Goal: Task Accomplishment & Management: Complete application form

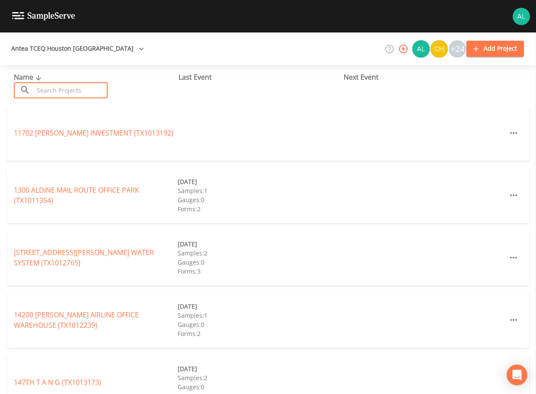
click at [53, 88] on input "text" at bounding box center [71, 90] width 74 height 16
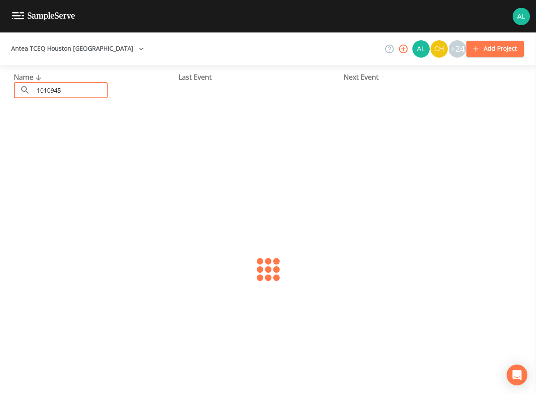
type input "1010945"
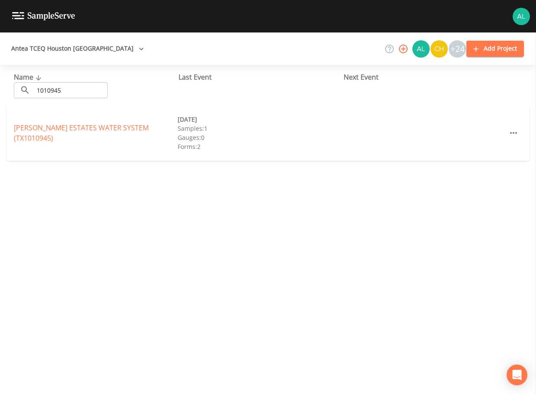
click at [33, 128] on div "[PERSON_NAME] ESTATES WATER SYSTEM (TX1010945)" at bounding box center [96, 132] width 164 height 21
click at [67, 131] on link "[PERSON_NAME] ESTATES WATER SYSTEM (TX1010945)" at bounding box center [81, 133] width 135 height 20
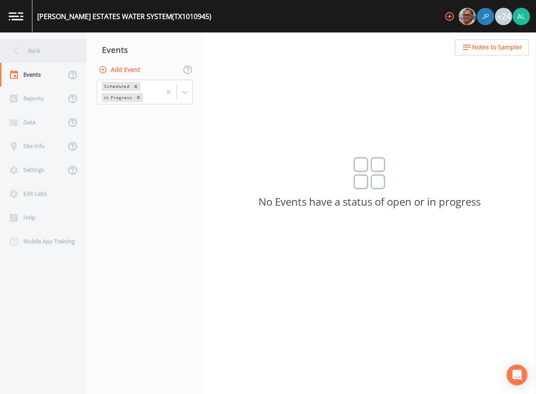
click at [18, 52] on icon at bounding box center [16, 50] width 15 height 15
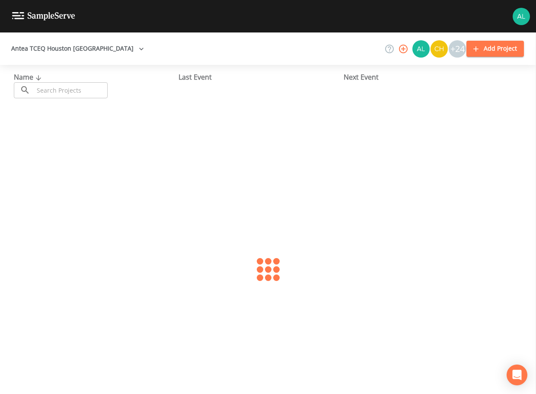
click at [50, 88] on input "text" at bounding box center [71, 90] width 74 height 16
type input "1700639"
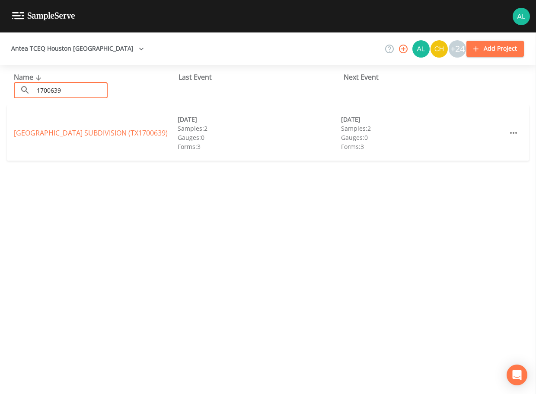
click at [18, 144] on div "[GEOGRAPHIC_DATA] (TX1700639) [DATE] Samples: 2 Gauges: 0 Forms: 3 [DATE] Sampl…" at bounding box center [268, 132] width 522 height 55
click at [33, 131] on link "[GEOGRAPHIC_DATA] (TX1700639)" at bounding box center [91, 133] width 154 height 10
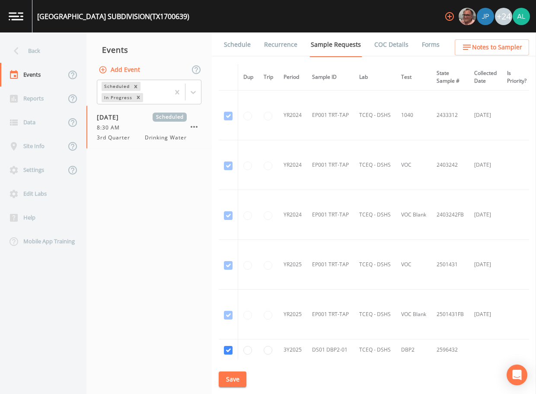
click at [233, 42] on link "Schedule" at bounding box center [237, 44] width 29 height 24
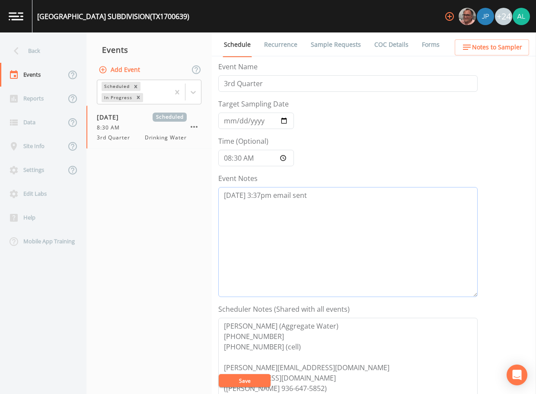
click at [346, 190] on textarea "[DATE] 3:37pm email sent" at bounding box center [347, 242] width 259 height 110
drag, startPoint x: 365, startPoint y: 213, endPoint x: 195, endPoint y: 212, distance: 170.0
click at [195, 212] on div "Back Events Reports Data Site Info Settings Edit Labs Help Mobile App Training …" at bounding box center [268, 212] width 536 height 361
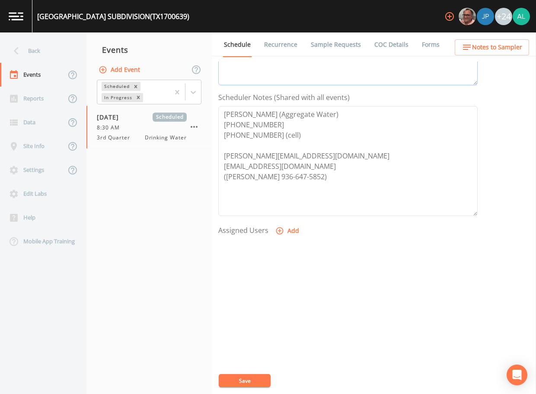
scroll to position [216, 0]
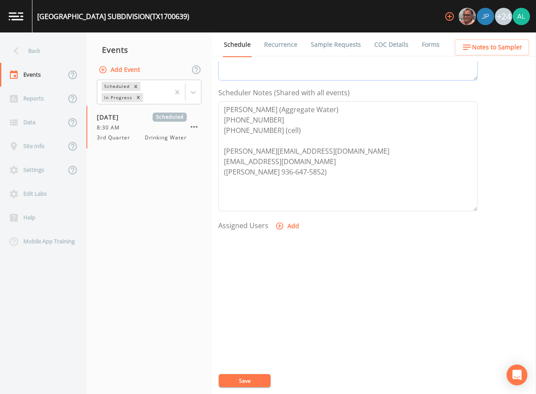
type textarea "[DATE] 3:37pm email sent [DATE] 7:29am confirmed by Comp team"
click at [286, 226] on button "Add" at bounding box center [288, 226] width 29 height 16
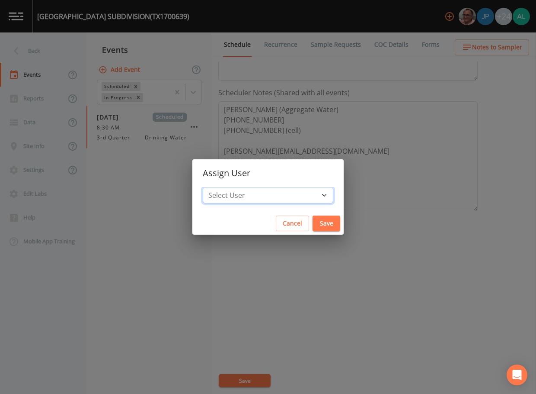
drag, startPoint x: 272, startPoint y: 198, endPoint x: 267, endPoint y: 198, distance: 5.2
click at [272, 198] on select "Select User [PERSON_NAME] [PERSON_NAME] [PERSON_NAME] [PERSON_NAME] [PERSON_NAM…" at bounding box center [268, 195] width 131 height 16
select select "914a0f29-56c2-4065-8e52-23905ef40f2e"
click at [222, 187] on select "Select User [PERSON_NAME] [PERSON_NAME] [PERSON_NAME] [PERSON_NAME] [PERSON_NAM…" at bounding box center [268, 195] width 131 height 16
click at [313, 227] on button "Save" at bounding box center [327, 223] width 28 height 16
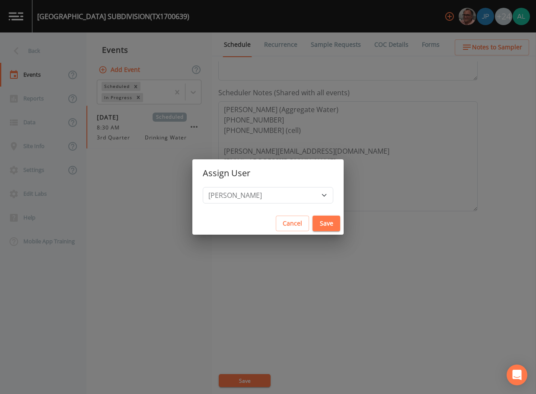
select select
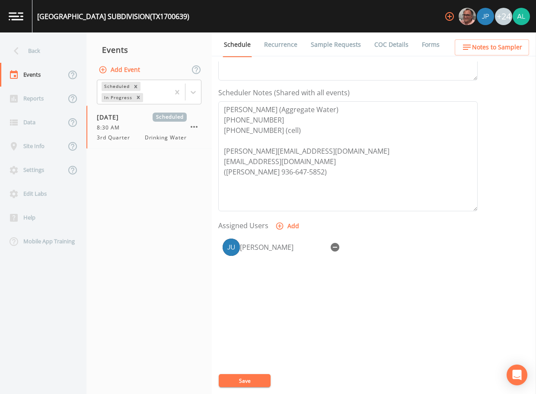
click at [247, 387] on div "Event Name 3rd Quarter Target Sampling Date [DATE] Time (Optional) 08:30:00 Eve…" at bounding box center [377, 227] width 318 height 332
click at [249, 372] on div "Event Name 3rd Quarter Target Sampling Date [DATE] Time (Optional) 08:30:00 Eve…" at bounding box center [377, 227] width 318 height 332
click at [249, 377] on button "Save" at bounding box center [245, 380] width 52 height 13
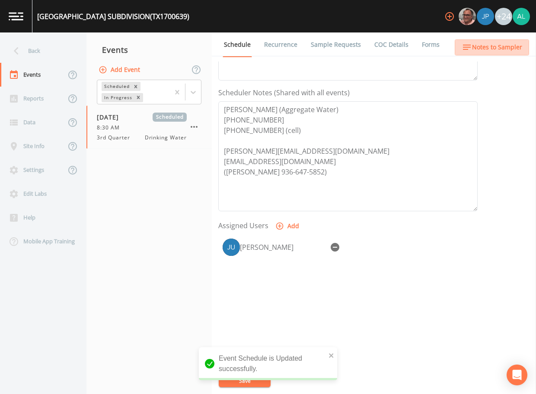
click at [511, 49] on span "Notes to Sampler" at bounding box center [497, 47] width 50 height 11
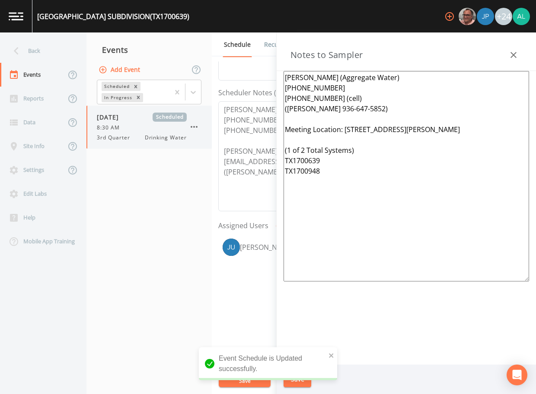
drag, startPoint x: 181, startPoint y: 161, endPoint x: 185, endPoint y: 141, distance: 20.4
click at [180, 160] on nav "Events Add Event Scheduled In Progress [DATE] Scheduled 8:30 AM 3rd Quarter Dri…" at bounding box center [148, 212] width 125 height 361
click at [515, 53] on icon "button" at bounding box center [514, 55] width 10 height 10
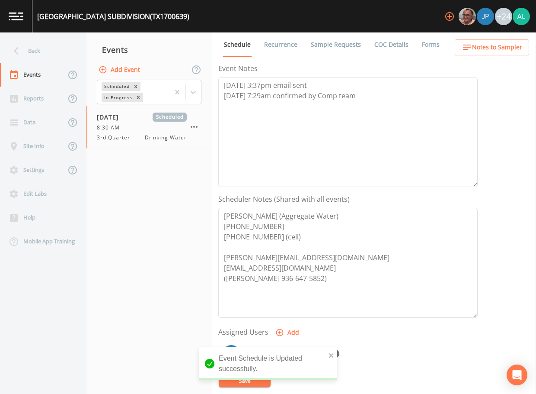
scroll to position [86, 0]
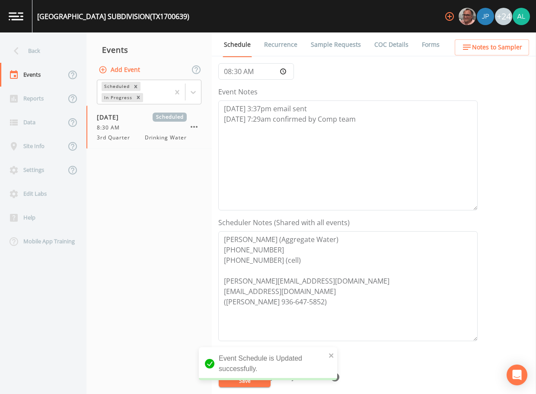
click at [336, 46] on link "Sample Requests" at bounding box center [336, 44] width 53 height 24
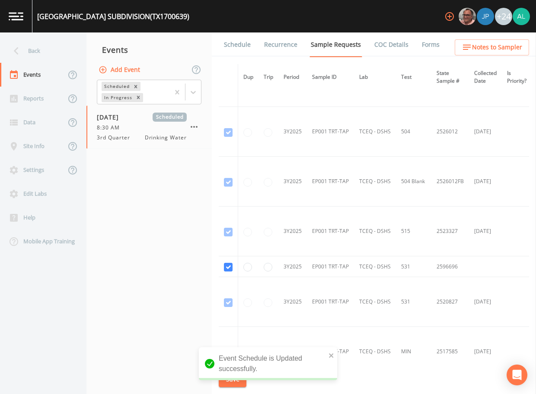
scroll to position [491, 0]
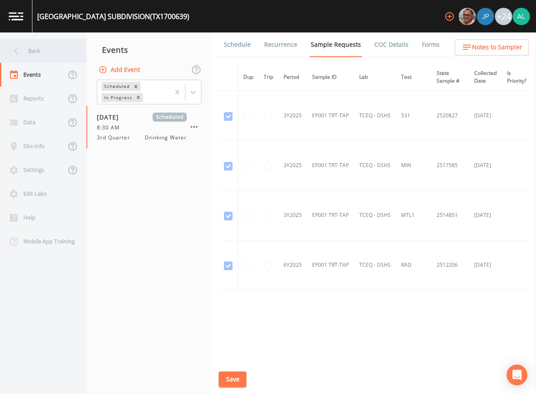
click at [61, 62] on div "Back" at bounding box center [39, 51] width 78 height 24
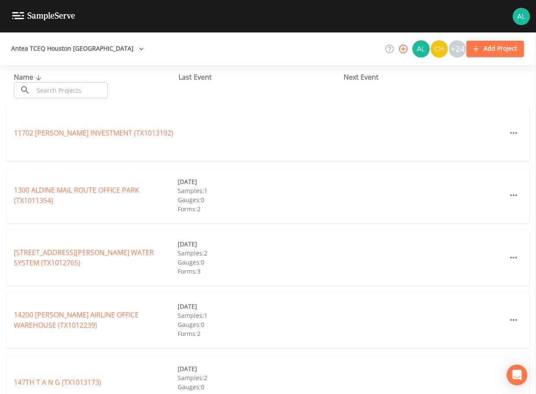
click at [67, 98] on div "Name ​ ​ Last Event Next Event" at bounding box center [268, 85] width 536 height 40
click at [67, 90] on input "text" at bounding box center [71, 90] width 74 height 16
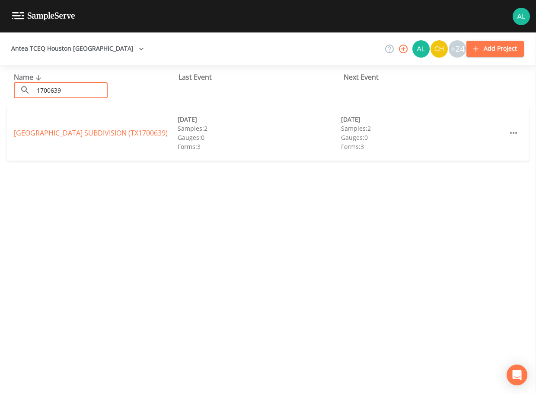
type input "1700639"
click at [46, 131] on link "[GEOGRAPHIC_DATA] (TX1700639)" at bounding box center [91, 133] width 154 height 10
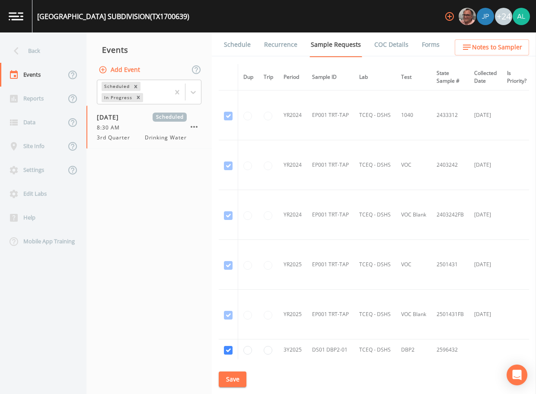
click at [237, 40] on link "Schedule" at bounding box center [237, 44] width 29 height 24
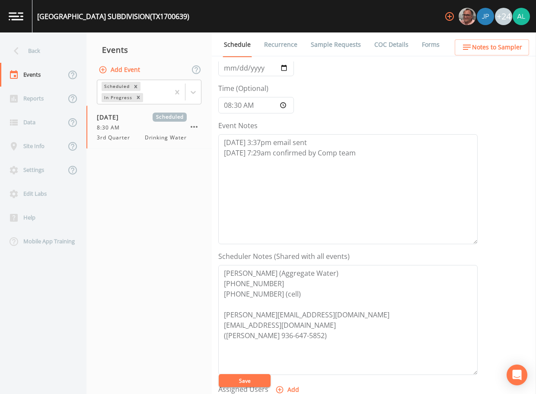
scroll to position [173, 0]
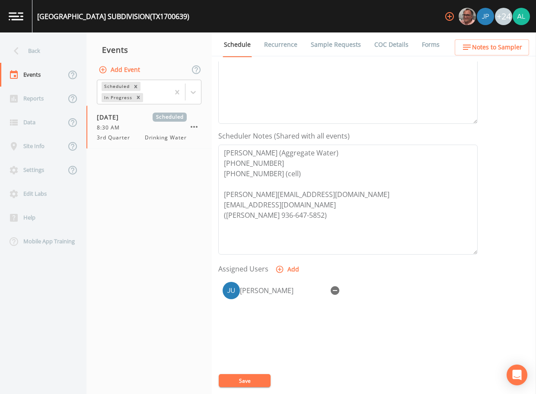
click at [469, 49] on icon "button" at bounding box center [467, 47] width 10 height 10
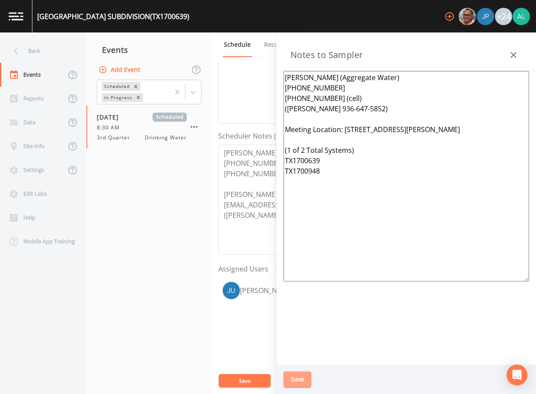
click at [284, 373] on button "Save" at bounding box center [298, 379] width 28 height 16
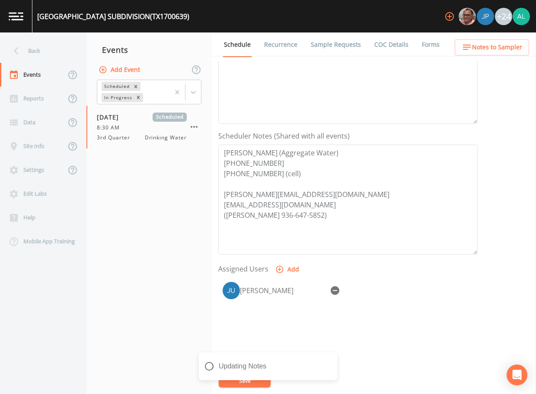
click at [232, 378] on div "Updating Notes" at bounding box center [268, 369] width 138 height 35
click at [31, 55] on div "Back" at bounding box center [39, 51] width 78 height 24
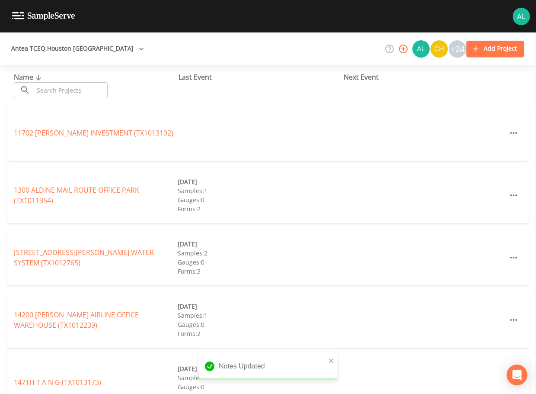
click at [38, 87] on input "text" at bounding box center [71, 90] width 74 height 16
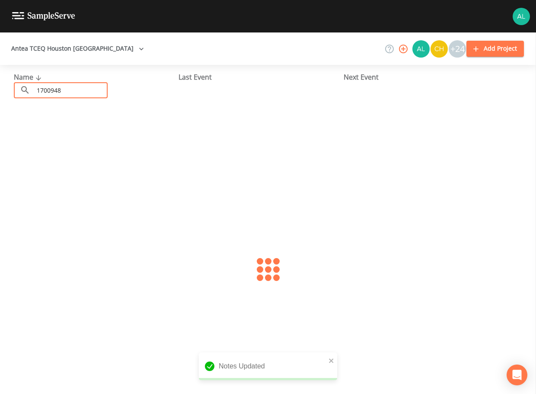
type input "1700948"
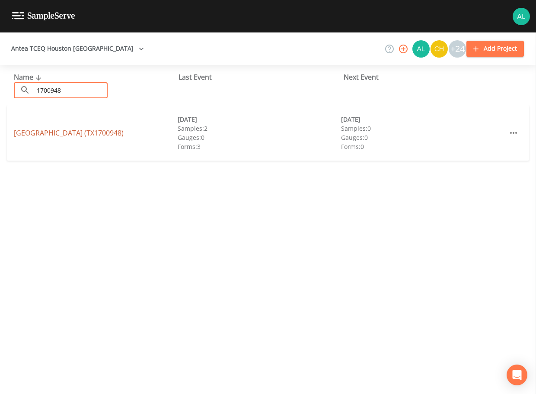
drag, startPoint x: 27, startPoint y: 147, endPoint x: 26, endPoint y: 137, distance: 10.8
click at [27, 147] on div "[GEOGRAPHIC_DATA] (TX1700948) [DATE] Samples: 2 Gauges: 0 Forms: 3 [DATE] Sampl…" at bounding box center [268, 132] width 522 height 55
click at [26, 134] on link "[GEOGRAPHIC_DATA] (TX1700948)" at bounding box center [69, 133] width 110 height 10
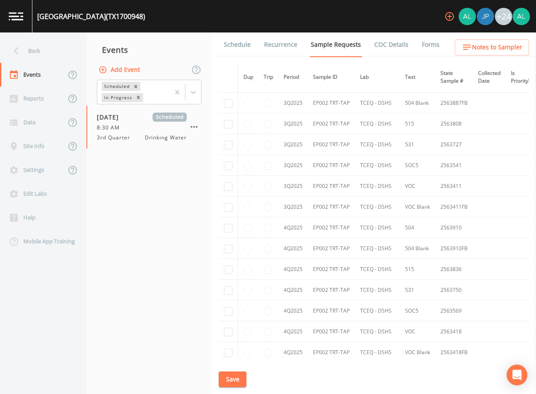
scroll to position [2457, 0]
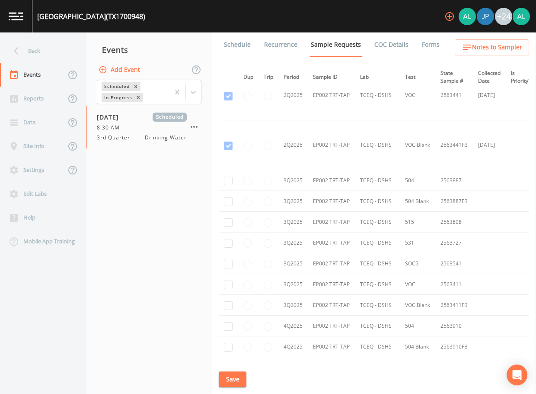
click at [233, 180] on td at bounding box center [228, 180] width 19 height 21
checkbox input "true"
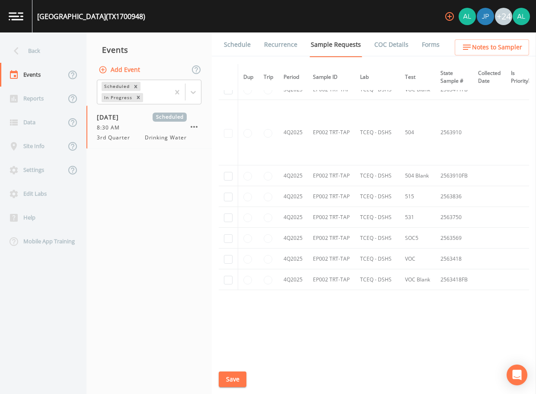
scroll to position [2083, 0]
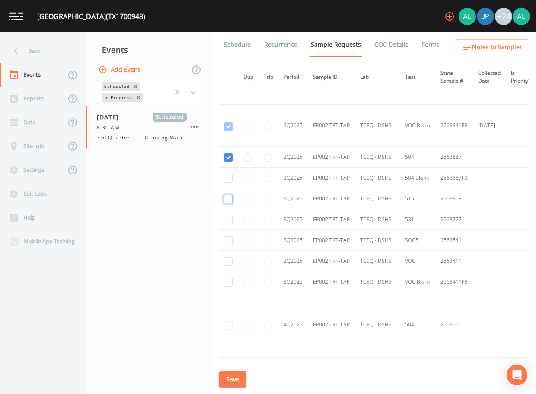
checkbox input "true"
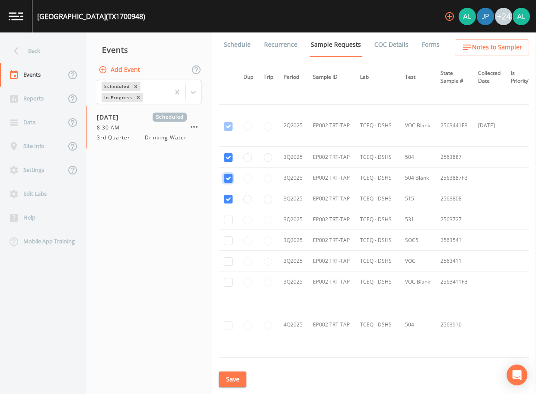
checkbox input "true"
click at [230, 245] on td at bounding box center [228, 240] width 19 height 21
click at [235, 237] on td at bounding box center [228, 240] width 19 height 21
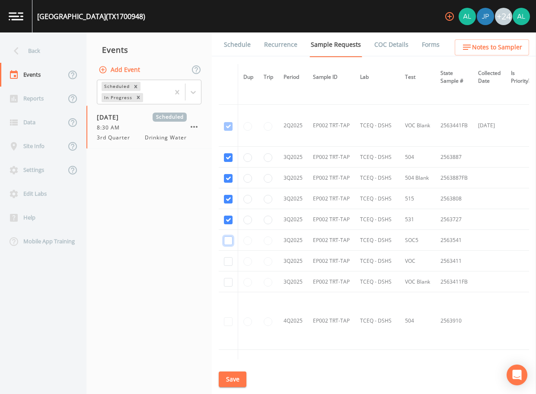
click at [228, 47] on input "checkbox" at bounding box center [228, 42] width 9 height 9
checkbox input "true"
click at [228, 89] on input "checkbox" at bounding box center [228, 84] width 9 height 9
checkbox input "true"
click at [227, 276] on td at bounding box center [228, 281] width 19 height 21
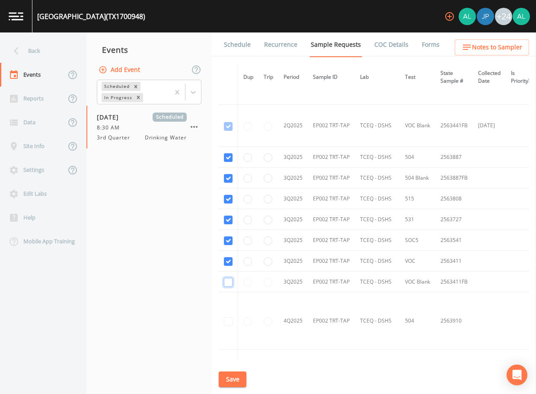
click at [227, 131] on input "checkbox" at bounding box center [228, 126] width 9 height 9
checkbox input "true"
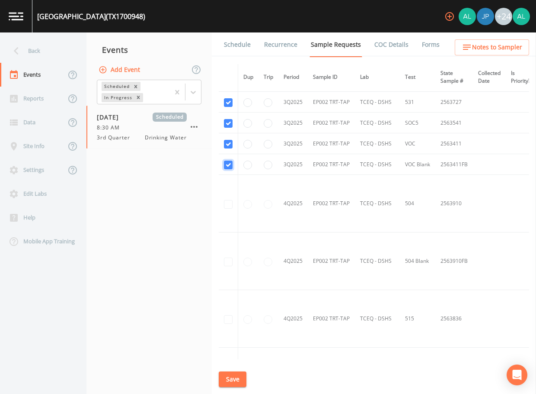
scroll to position [2213, 0]
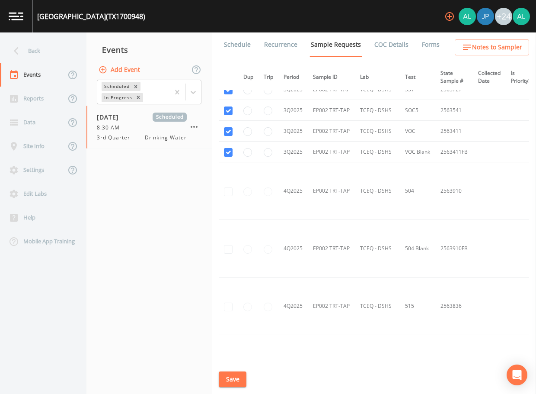
click at [222, 371] on button "Save" at bounding box center [233, 379] width 28 height 16
click at [471, 47] on icon "button" at bounding box center [467, 47] width 8 height 5
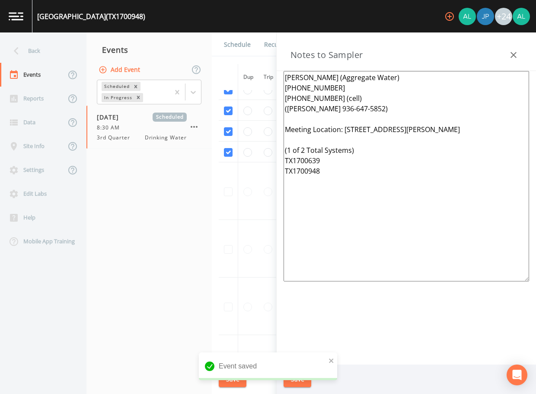
click at [504, 56] on div "Notes to Sampler" at bounding box center [406, 51] width 259 height 38
click at [240, 48] on link "Schedule" at bounding box center [237, 44] width 29 height 24
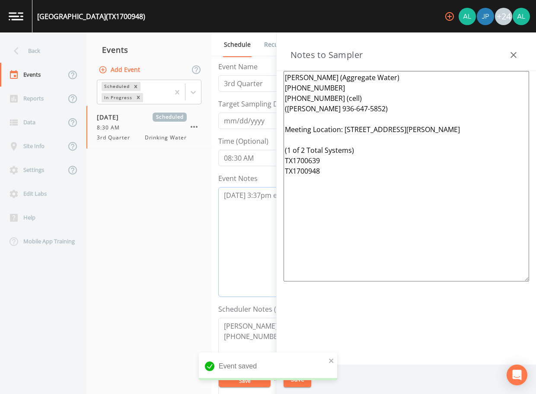
click at [239, 233] on textarea "[DATE] 3:37pm email sent" at bounding box center [347, 242] width 259 height 110
click at [512, 59] on icon "button" at bounding box center [514, 55] width 10 height 10
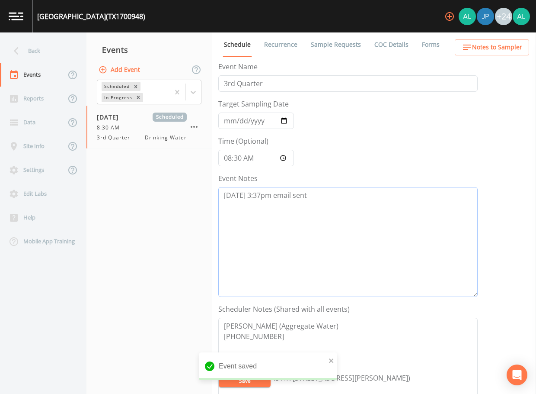
click at [362, 199] on textarea "[DATE] 3:37pm email sent" at bounding box center [347, 242] width 259 height 110
paste textarea "[DATE] 7:29am confirmed by Comp team"
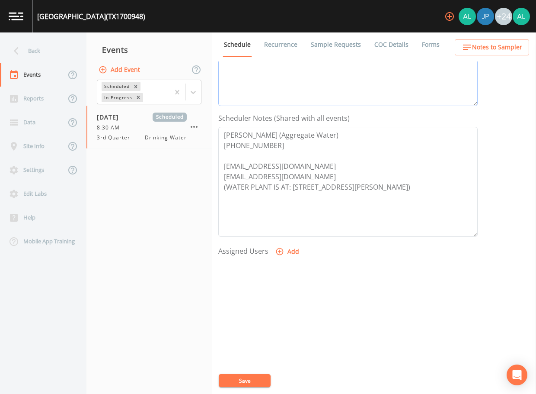
scroll to position [216, 0]
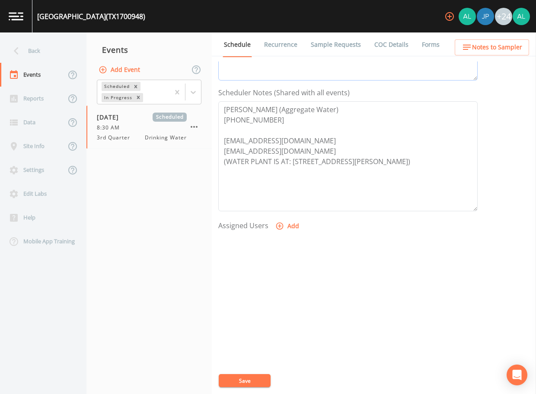
type textarea "[DATE] 3:37pm email sent [DATE] 7:29am confirmed by Comp team"
click at [288, 224] on button "Add" at bounding box center [288, 226] width 29 height 16
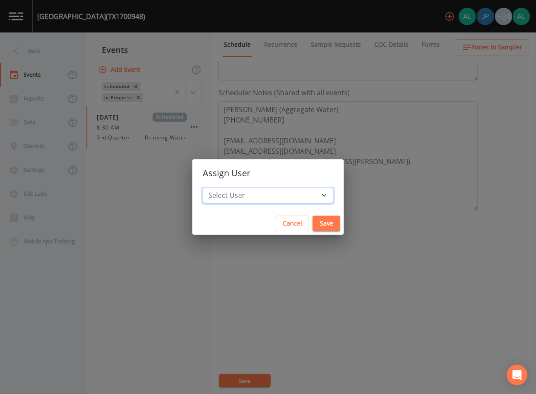
click at [252, 195] on select "Select User [PERSON_NAME] [PERSON_NAME] [PERSON_NAME] [PERSON_NAME] [PERSON_NAM…" at bounding box center [268, 195] width 131 height 16
select select "914a0f29-56c2-4065-8e52-23905ef40f2e"
click at [222, 187] on select "Select User [PERSON_NAME] [PERSON_NAME] [PERSON_NAME] [PERSON_NAME] [PERSON_NAM…" at bounding box center [268, 195] width 131 height 16
click at [318, 218] on button "Save" at bounding box center [327, 223] width 28 height 16
select select
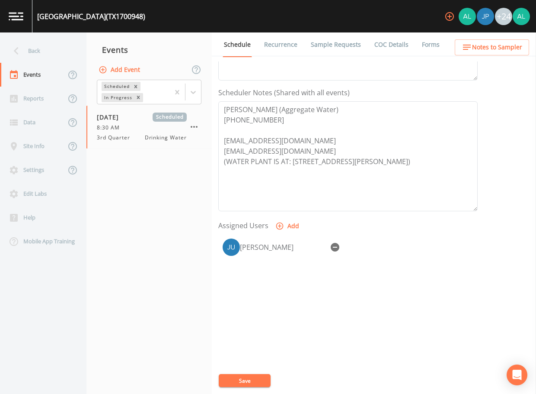
click at [245, 381] on button "Save" at bounding box center [245, 380] width 52 height 13
click at [60, 48] on div "Back" at bounding box center [39, 51] width 78 height 24
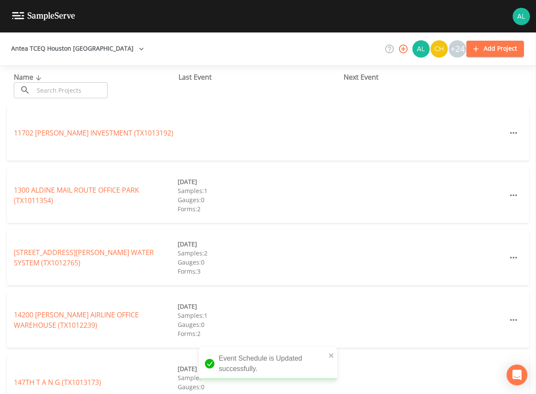
drag, startPoint x: 74, startPoint y: 100, endPoint x: 74, endPoint y: 90, distance: 10.8
click at [74, 100] on div "Name ​ ​ Last Event Next Event" at bounding box center [268, 85] width 536 height 40
drag, startPoint x: 74, startPoint y: 90, endPoint x: 77, endPoint y: 80, distance: 10.3
click at [74, 90] on input "text" at bounding box center [71, 90] width 74 height 16
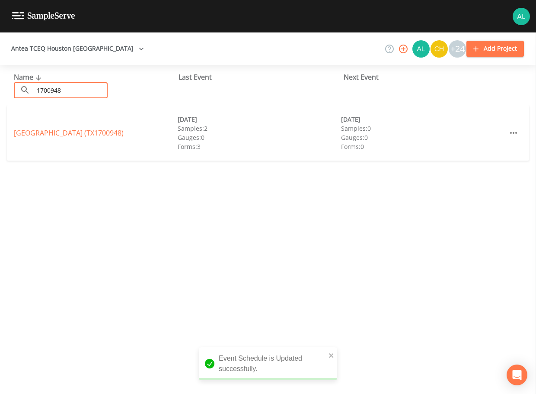
type input "1700948"
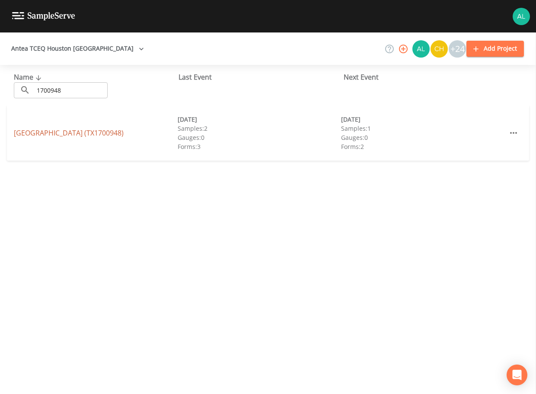
click at [61, 136] on link "[GEOGRAPHIC_DATA] (TX1700948)" at bounding box center [69, 133] width 110 height 10
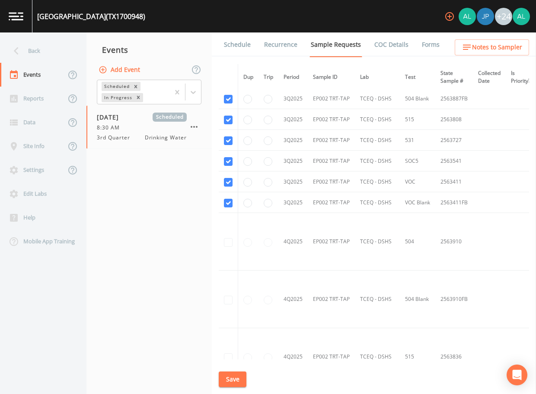
scroll to position [2490, 0]
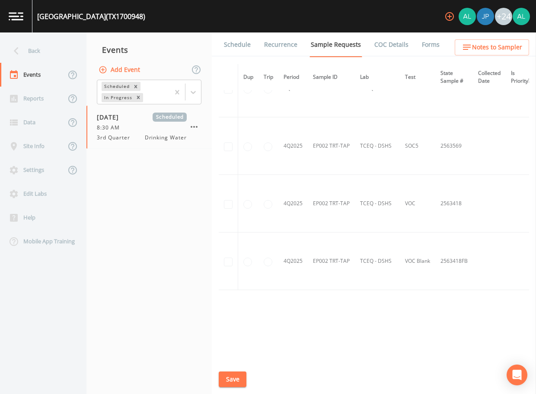
click at [241, 44] on link "Schedule" at bounding box center [237, 44] width 29 height 24
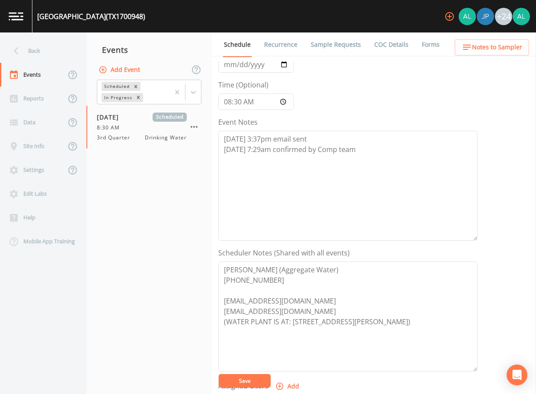
scroll to position [216, 0]
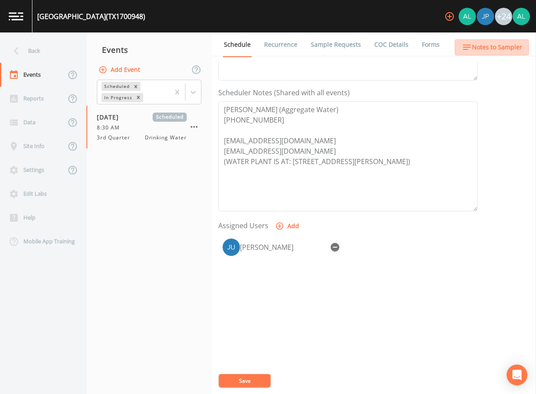
click at [472, 48] on icon "button" at bounding box center [467, 47] width 10 height 10
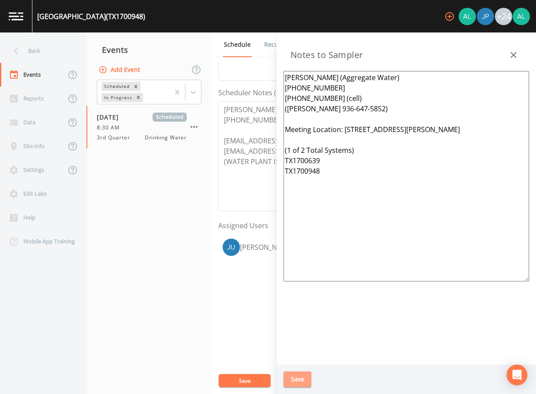
click at [301, 375] on button "Save" at bounding box center [298, 379] width 28 height 16
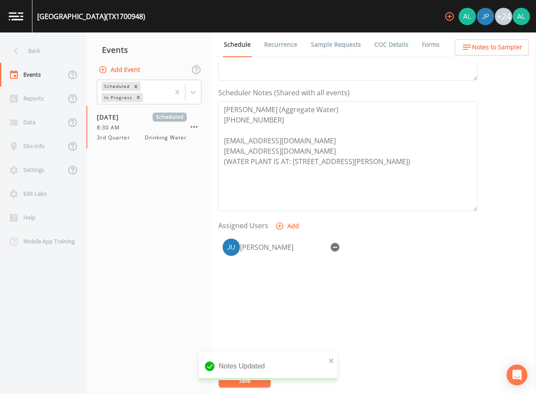
click at [262, 384] on div "Notes Updated" at bounding box center [268, 369] width 138 height 35
click at [25, 41] on div "Back" at bounding box center [39, 51] width 78 height 24
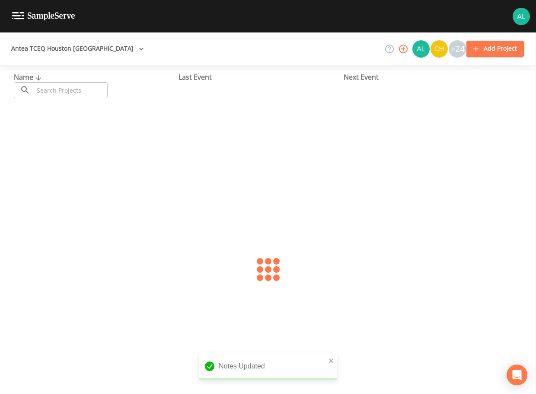
click at [91, 85] on input "text" at bounding box center [71, 90] width 74 height 16
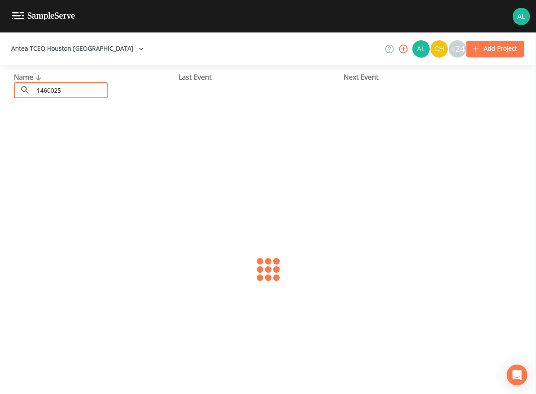
type input "1460025"
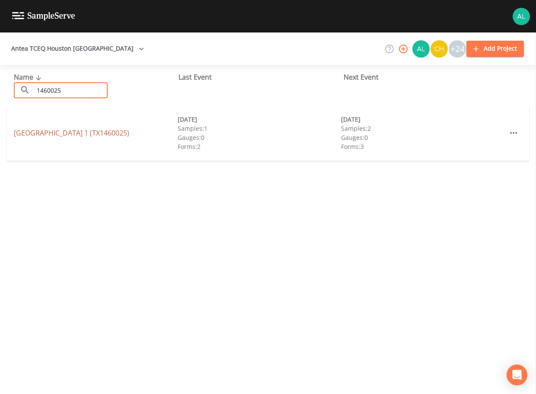
click at [61, 133] on link "[GEOGRAPHIC_DATA] 1 (TX1460025)" at bounding box center [71, 133] width 115 height 10
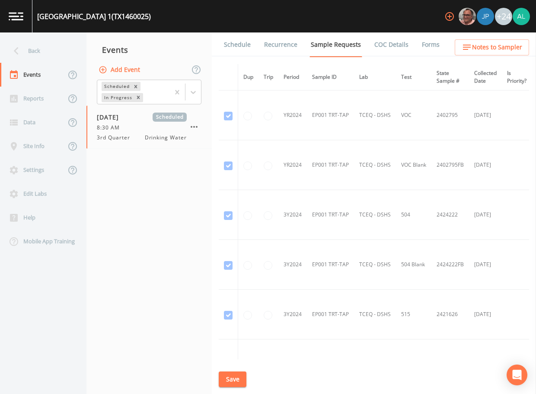
scroll to position [255, 0]
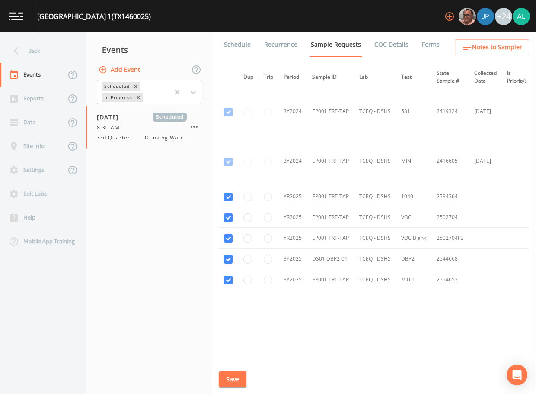
click at [247, 52] on link "Schedule" at bounding box center [237, 44] width 29 height 24
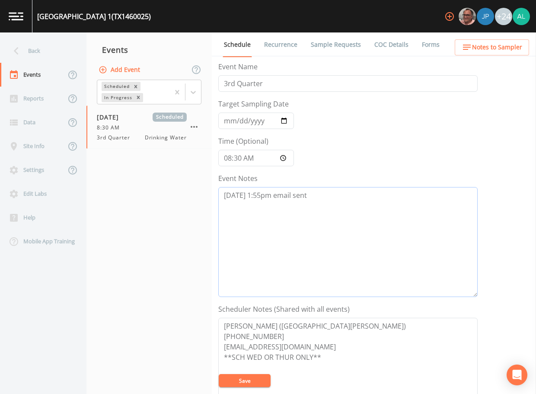
click at [323, 207] on textarea "[DATE] 1:55pm email sent" at bounding box center [347, 242] width 259 height 110
type textarea "[DATE] 1:55pm email sent [DATE] 8:11am confirmed by [PERSON_NAME]"
click at [474, 48] on span "Notes to Sampler" at bounding box center [497, 47] width 50 height 11
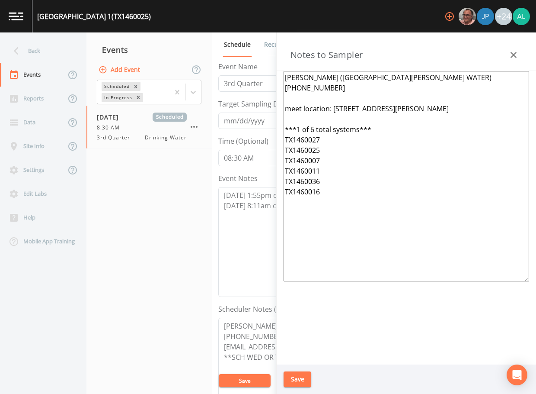
drag, startPoint x: 328, startPoint y: 151, endPoint x: 283, endPoint y: 151, distance: 45.4
click at [283, 151] on div "[PERSON_NAME] ([GEOGRAPHIC_DATA][PERSON_NAME] WATER) [PHONE_NUMBER] meet locati…" at bounding box center [406, 217] width 259 height 293
drag, startPoint x: 323, startPoint y: 156, endPoint x: 300, endPoint y: 156, distance: 22.9
click at [300, 156] on textarea "[PERSON_NAME] ([GEOGRAPHIC_DATA][PERSON_NAME] WATER) [PHONE_NUMBER] meet locati…" at bounding box center [407, 176] width 246 height 210
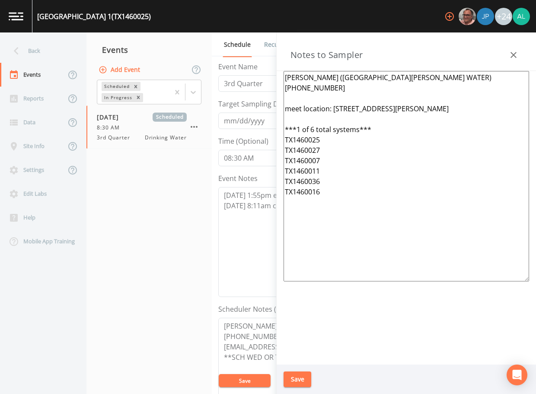
click at [285, 160] on textarea "[PERSON_NAME] ([GEOGRAPHIC_DATA][PERSON_NAME] WATER) [PHONE_NUMBER] meet locati…" at bounding box center [407, 176] width 246 height 210
drag, startPoint x: 341, startPoint y: 196, endPoint x: 245, endPoint y: 196, distance: 96.0
click at [245, 196] on div "Back Events Reports Data Site Info Settings Edit Labs Help Mobile App Training …" at bounding box center [268, 212] width 536 height 361
type textarea "[PERSON_NAME] ([GEOGRAPHIC_DATA][PERSON_NAME] WATER) [PHONE_NUMBER] meet locati…"
click at [292, 381] on button "Save" at bounding box center [298, 379] width 28 height 16
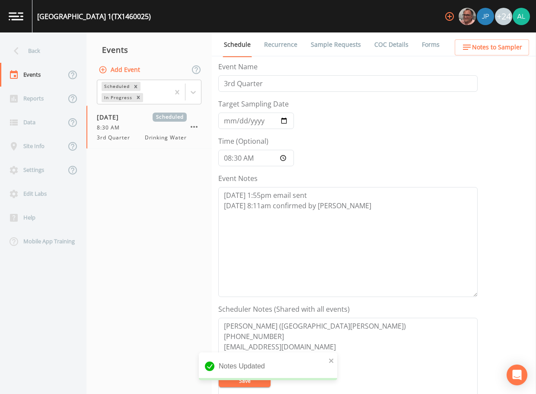
click at [474, 51] on span "Notes to Sampler" at bounding box center [497, 47] width 50 height 11
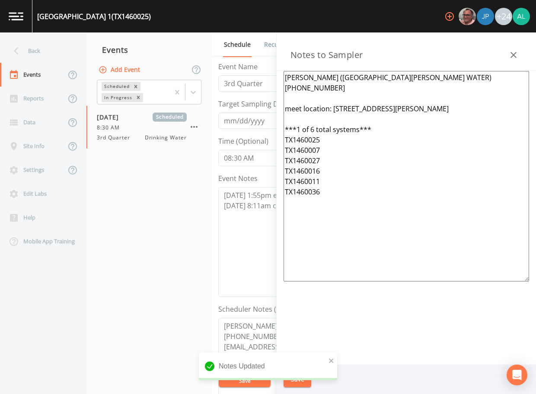
drag, startPoint x: 475, startPoint y: 106, endPoint x: 333, endPoint y: 111, distance: 142.8
click at [333, 111] on textarea "[PERSON_NAME] ([GEOGRAPHIC_DATA][PERSON_NAME] WATER) [PHONE_NUMBER] meet locati…" at bounding box center [407, 176] width 246 height 210
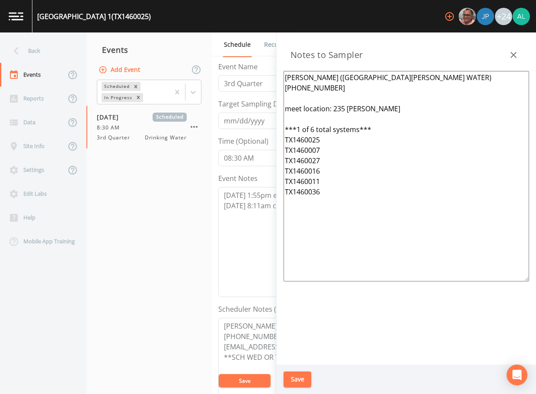
drag, startPoint x: 376, startPoint y: 108, endPoint x: 332, endPoint y: 110, distance: 43.8
click at [332, 110] on textarea "[PERSON_NAME] ([GEOGRAPHIC_DATA][PERSON_NAME] WATER) [PHONE_NUMBER] meet locati…" at bounding box center [407, 176] width 246 height 210
paste textarea "[PERSON_NAME][GEOGRAPHIC_DATA][PERSON_NAME]"
type textarea "[PERSON_NAME] ([GEOGRAPHIC_DATA][PERSON_NAME] WATER) [PHONE_NUMBER] meet locati…"
click at [302, 385] on button "Save" at bounding box center [298, 379] width 28 height 16
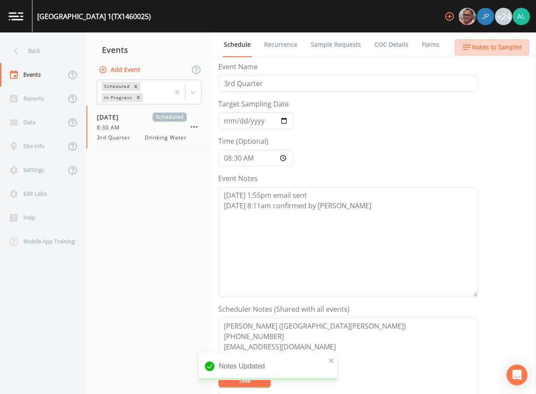
click at [477, 50] on span "Notes to Sampler" at bounding box center [497, 47] width 50 height 11
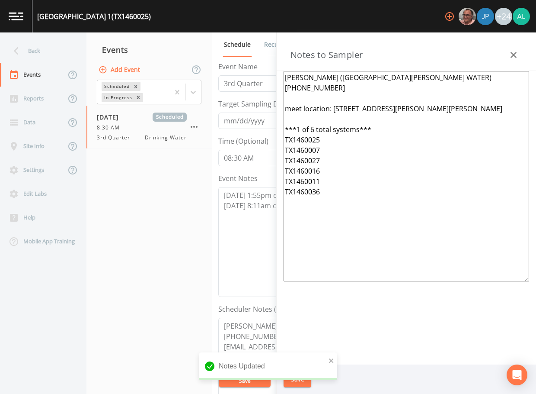
drag, startPoint x: 350, startPoint y: 166, endPoint x: 279, endPoint y: 65, distance: 123.2
click at [279, 65] on div "Notes to Sampler [PERSON_NAME] ([GEOGRAPHIC_DATA][PERSON_NAME] WATER) [PHONE_NU…" at bounding box center [406, 212] width 259 height 361
click at [301, 384] on div "Notes Updated" at bounding box center [268, 369] width 138 height 35
drag, startPoint x: 301, startPoint y: 384, endPoint x: 291, endPoint y: 381, distance: 10.2
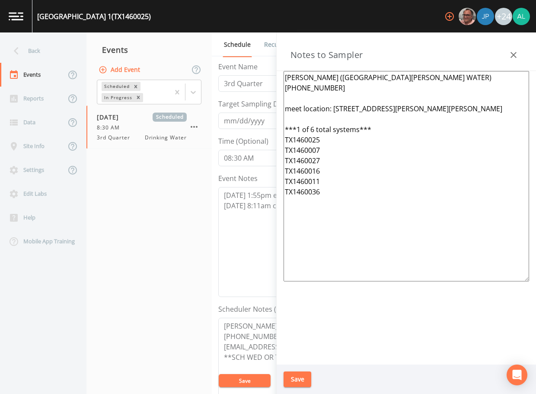
click at [291, 381] on button "Save" at bounding box center [298, 379] width 28 height 16
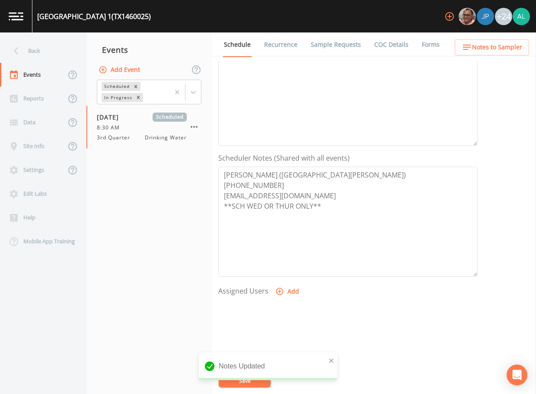
scroll to position [173, 0]
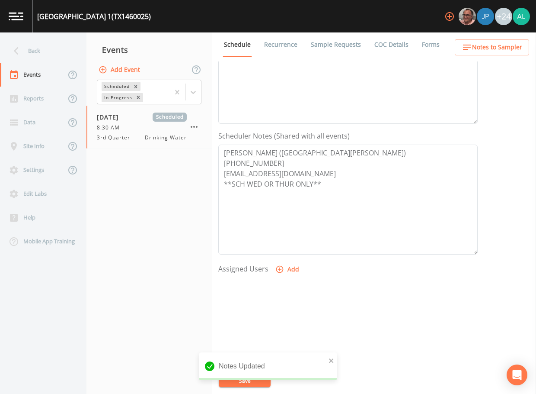
click at [279, 267] on icon "button" at bounding box center [279, 269] width 9 height 9
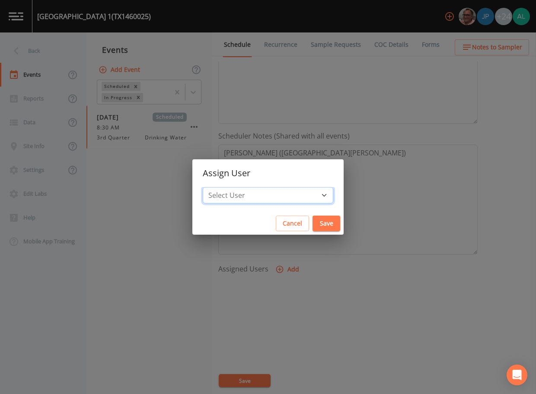
click at [282, 195] on select "Select User [PERSON_NAME] [PERSON_NAME] [PERSON_NAME] [PERSON_NAME] [PERSON_NAM…" at bounding box center [268, 195] width 131 height 16
select select "1051c3a1-6c84-4a22-a0dd-c999b59f2b39"
click at [222, 187] on select "Select User [PERSON_NAME] [PERSON_NAME] [PERSON_NAME] [PERSON_NAME] [PERSON_NAM…" at bounding box center [268, 195] width 131 height 16
click at [313, 222] on button "Save" at bounding box center [327, 223] width 28 height 16
select select
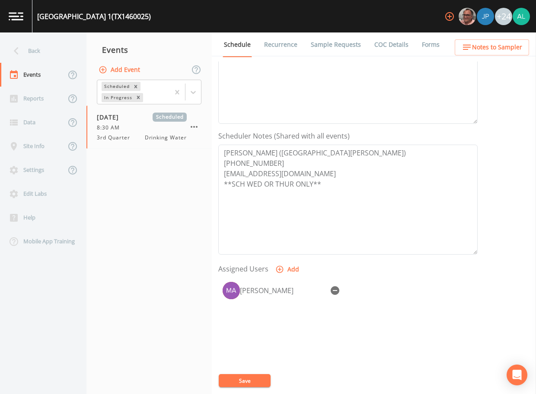
click at [232, 373] on div "Event Name 3rd Quarter Target Sampling Date [DATE] Time (Optional) 08:30:00 Eve…" at bounding box center [377, 227] width 318 height 332
click at [229, 374] on button "Save" at bounding box center [245, 380] width 52 height 13
click at [483, 45] on span "Notes to Sampler" at bounding box center [497, 47] width 50 height 11
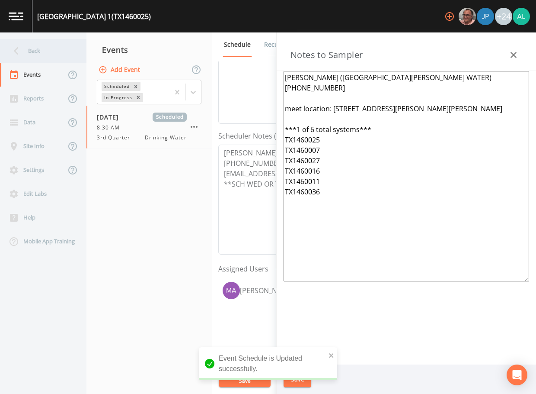
click at [31, 54] on div "Back" at bounding box center [39, 51] width 78 height 24
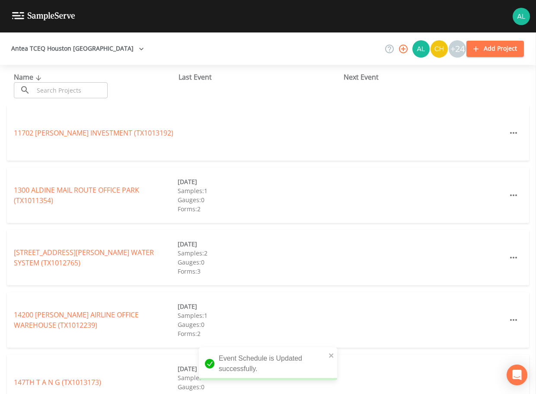
click at [54, 90] on input "text" at bounding box center [71, 90] width 74 height 16
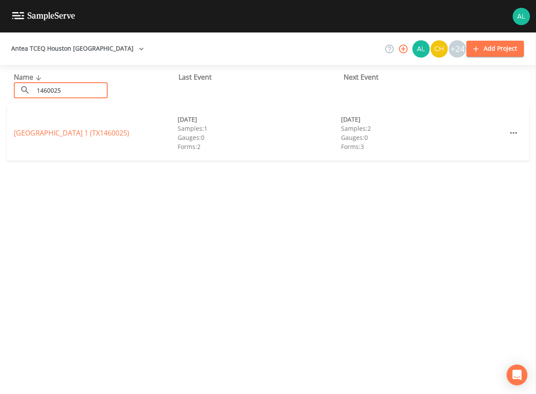
type input "1460025"
click at [36, 131] on link "[GEOGRAPHIC_DATA] 1 (TX1460025)" at bounding box center [71, 133] width 115 height 10
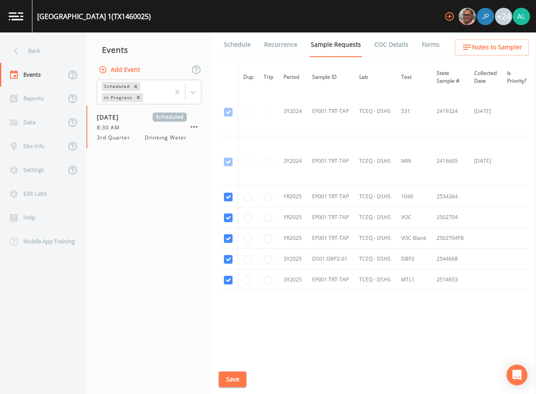
scroll to position [255, 0]
click at [232, 32] on link "Schedule" at bounding box center [237, 44] width 29 height 24
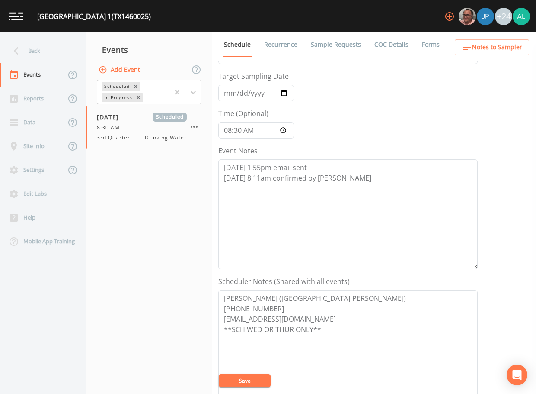
scroll to position [173, 0]
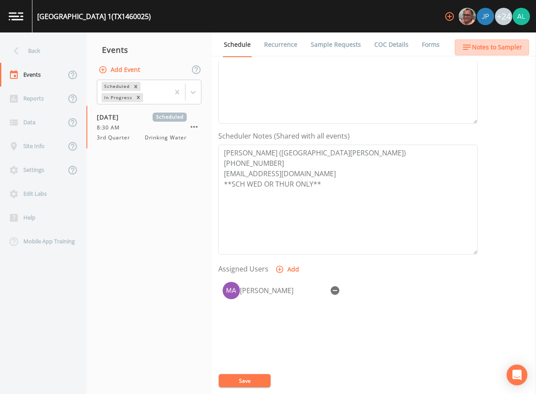
click at [491, 40] on button "Notes to Sampler" at bounding box center [492, 47] width 74 height 16
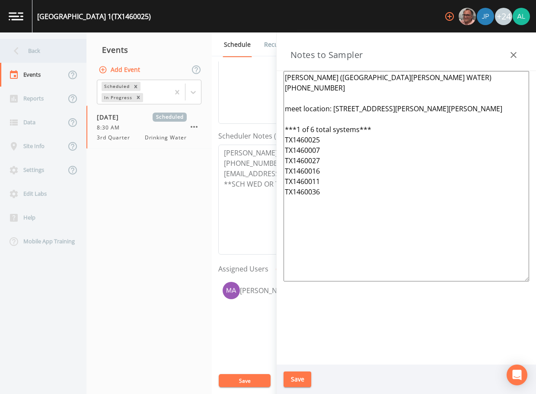
click at [54, 52] on div "Back" at bounding box center [39, 51] width 78 height 24
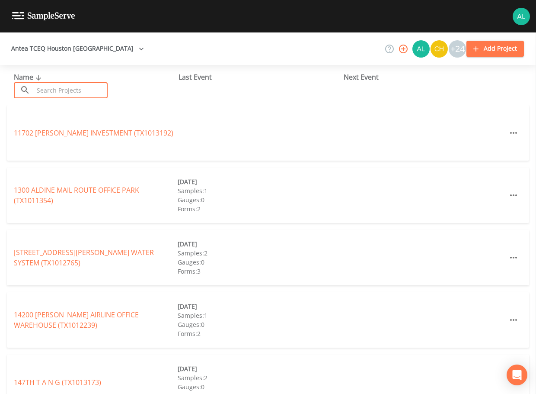
click at [64, 93] on input "text" at bounding box center [71, 90] width 74 height 16
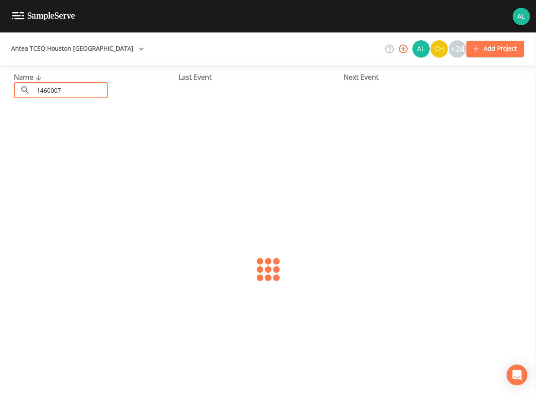
type input "1460007"
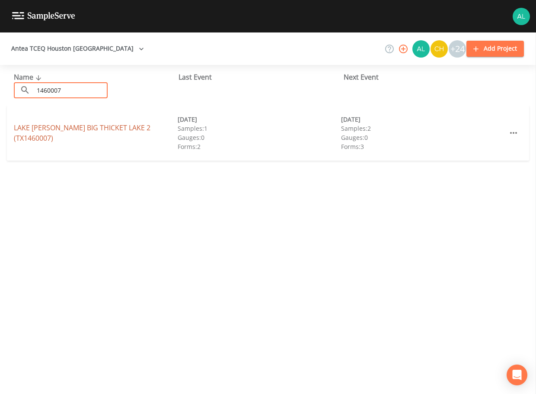
click at [42, 132] on link "LAKE [PERSON_NAME] [GEOGRAPHIC_DATA] (TX1460007)" at bounding box center [82, 133] width 137 height 20
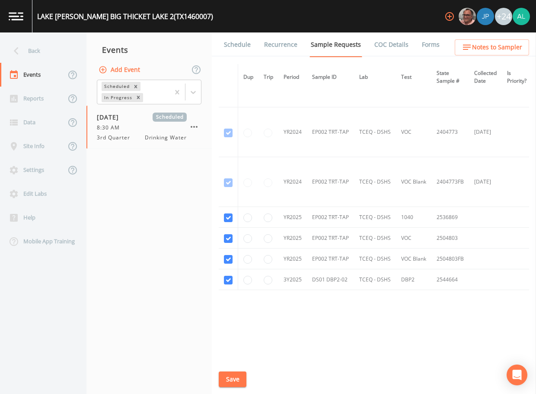
scroll to position [35, 0]
click at [237, 45] on link "Schedule" at bounding box center [237, 44] width 29 height 24
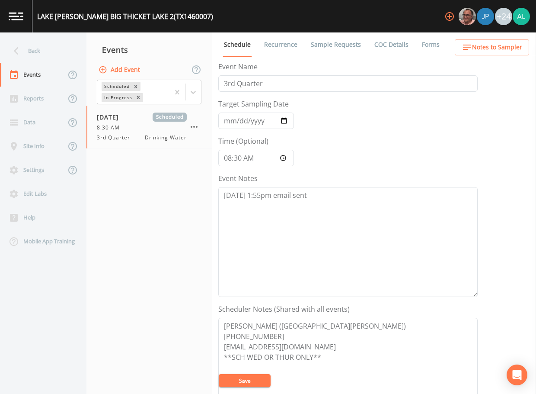
scroll to position [43, 0]
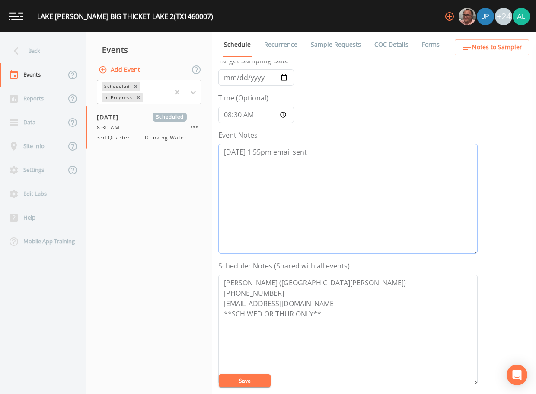
click at [325, 152] on textarea "[DATE] 1:55pm email sent" at bounding box center [347, 199] width 259 height 110
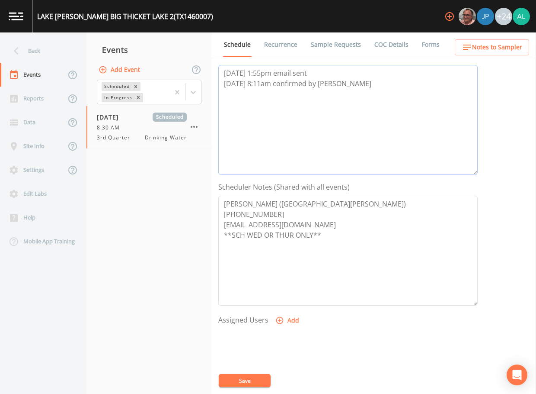
scroll to position [130, 0]
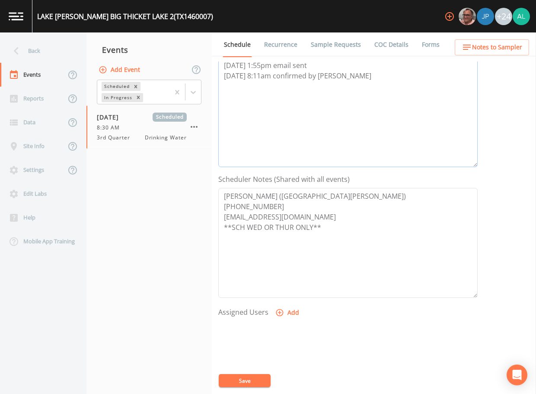
type textarea "[DATE] 1:55pm email sent [DATE] 8:11am confirmed by [PERSON_NAME]"
click at [288, 308] on button "Add" at bounding box center [288, 312] width 29 height 16
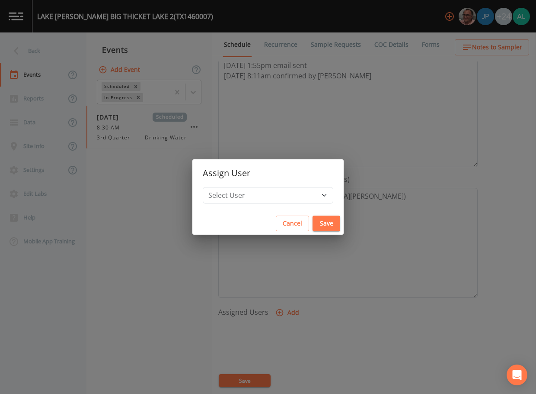
click at [273, 185] on h2 "Assign User" at bounding box center [267, 173] width 151 height 28
click at [269, 194] on select "Select User [PERSON_NAME] [PERSON_NAME] [PERSON_NAME] [PERSON_NAME] [PERSON_NAM…" at bounding box center [268, 195] width 131 height 16
click at [251, 195] on select "Select User [PERSON_NAME] [PERSON_NAME] [PERSON_NAME] [PERSON_NAME] [PERSON_NAM…" at bounding box center [268, 195] width 131 height 16
select select "1051c3a1-6c84-4a22-a0dd-c999b59f2b39"
click at [222, 187] on select "Select User [PERSON_NAME] [PERSON_NAME] [PERSON_NAME] [PERSON_NAME] [PERSON_NAM…" at bounding box center [268, 195] width 131 height 16
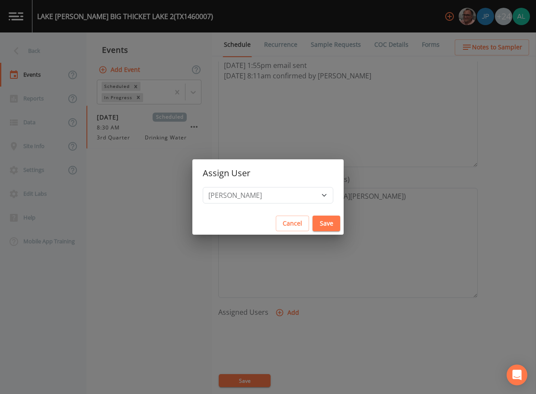
click at [282, 108] on div "Assign User Select User [PERSON_NAME] [PERSON_NAME] [PERSON_NAME] [PERSON_NAME]…" at bounding box center [268, 197] width 536 height 394
select select
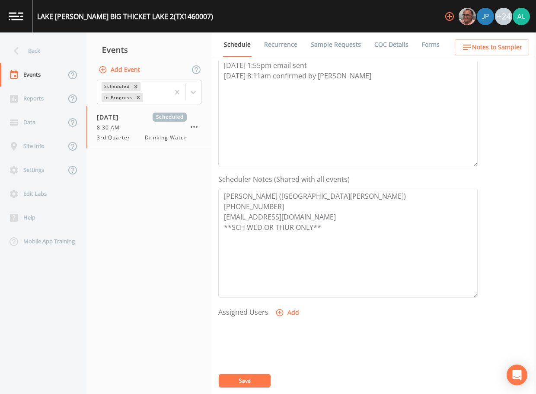
click at [275, 308] on icon "button" at bounding box center [279, 312] width 9 height 9
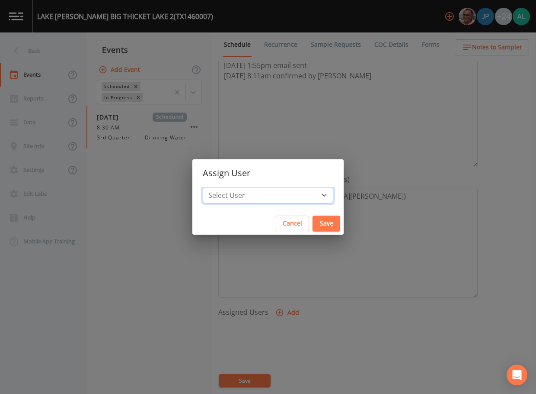
drag, startPoint x: 234, startPoint y: 199, endPoint x: 226, endPoint y: 200, distance: 7.4
click at [233, 199] on select "Select User [PERSON_NAME] [PERSON_NAME] [PERSON_NAME] [PERSON_NAME] [PERSON_NAM…" at bounding box center [268, 195] width 131 height 16
select select "1051c3a1-6c84-4a22-a0dd-c999b59f2b39"
click at [222, 187] on select "Select User [PERSON_NAME] [PERSON_NAME] [PERSON_NAME] [PERSON_NAME] [PERSON_NAM…" at bounding box center [268, 195] width 131 height 16
click at [313, 217] on button "Save" at bounding box center [327, 223] width 28 height 16
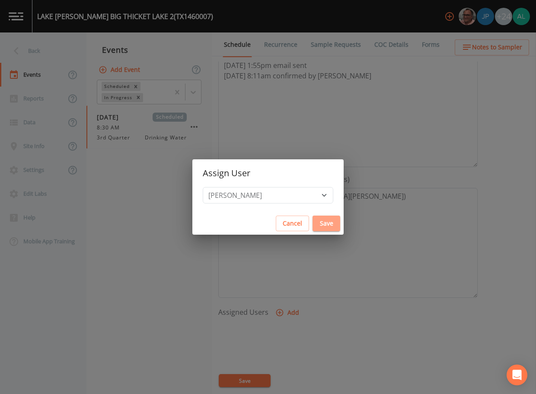
select select
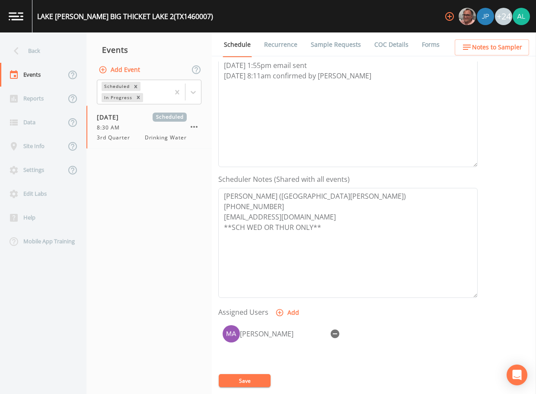
click at [258, 381] on button "Save" at bounding box center [245, 380] width 52 height 13
click at [494, 42] on span "Notes to Sampler" at bounding box center [497, 47] width 50 height 11
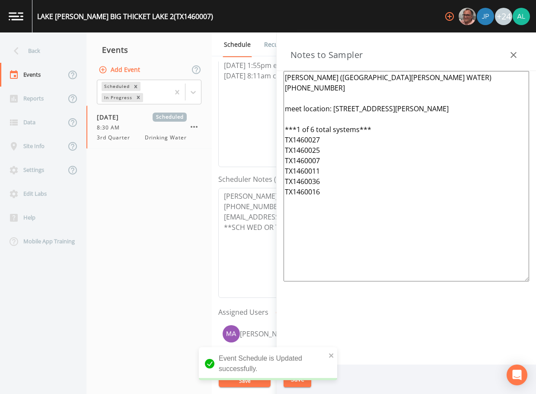
drag, startPoint x: 335, startPoint y: 192, endPoint x: 247, endPoint y: 77, distance: 145.0
click at [247, 77] on div "Back Events Reports Data Site Info Settings Edit Labs Help Mobile App Training …" at bounding box center [268, 212] width 536 height 361
paste textarea "[STREET_ADDRESS][PERSON_NAME][PERSON_NAME] ***1 of 6 total systems*** TX1460025…"
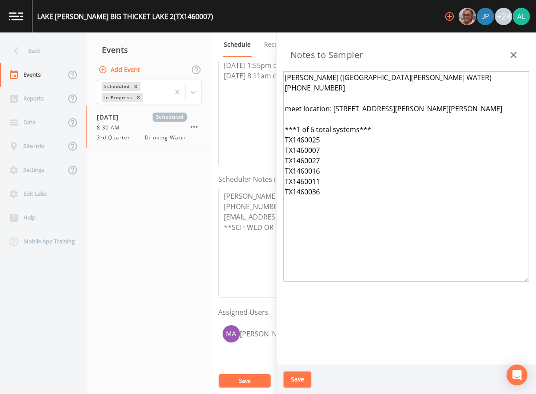
type textarea "[PERSON_NAME] ([GEOGRAPHIC_DATA][PERSON_NAME] WATER) [PHONE_NUMBER] meet locati…"
click at [304, 382] on button "Save" at bounding box center [298, 379] width 28 height 16
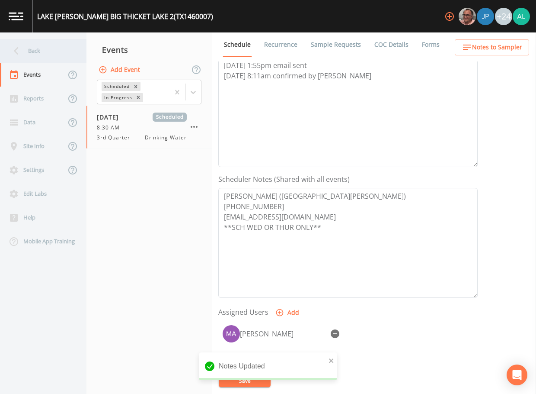
click at [53, 60] on div "Back" at bounding box center [39, 51] width 78 height 24
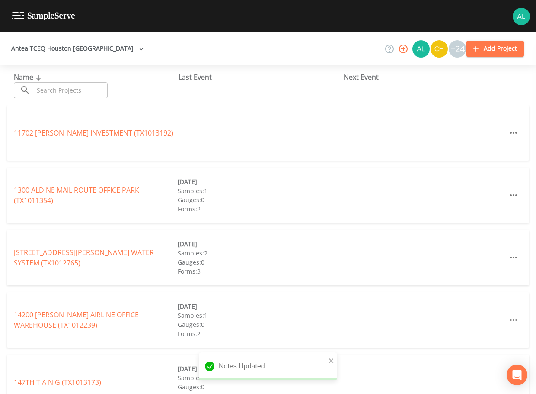
click at [63, 86] on input "text" at bounding box center [71, 90] width 74 height 16
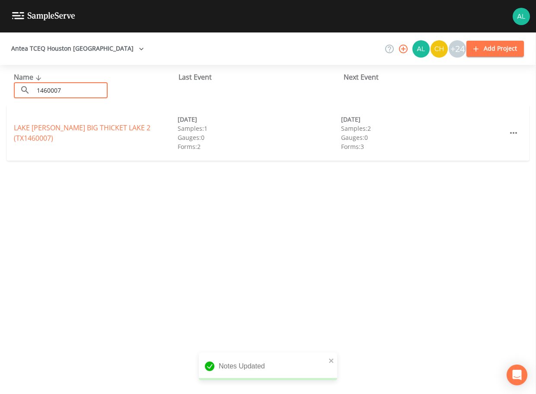
type input "1460007"
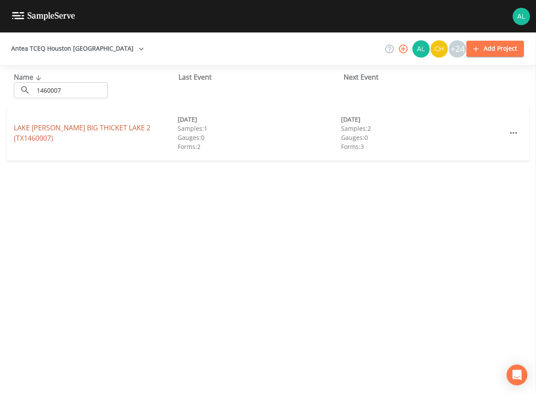
click at [41, 127] on link "LAKE [PERSON_NAME] [GEOGRAPHIC_DATA] (TX1460007)" at bounding box center [82, 133] width 137 height 20
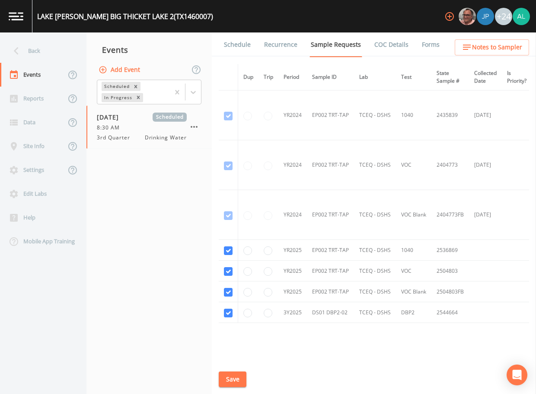
click at [247, 30] on div "LAKE [PERSON_NAME] [GEOGRAPHIC_DATA] (TX1460007) +24" at bounding box center [268, 16] width 536 height 32
click at [238, 44] on link "Schedule" at bounding box center [237, 44] width 29 height 24
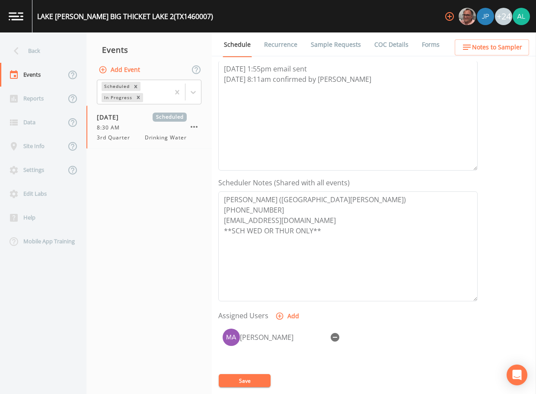
scroll to position [217, 0]
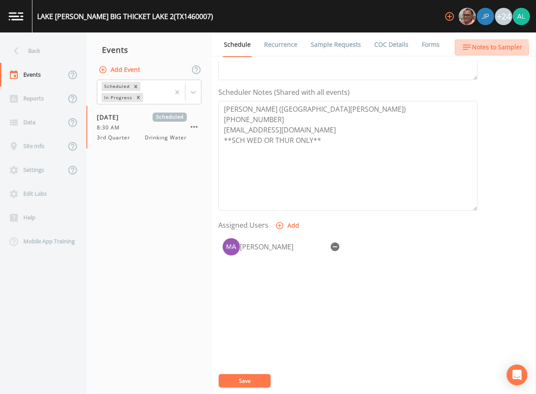
click at [461, 51] on button "Notes to Sampler" at bounding box center [492, 47] width 74 height 16
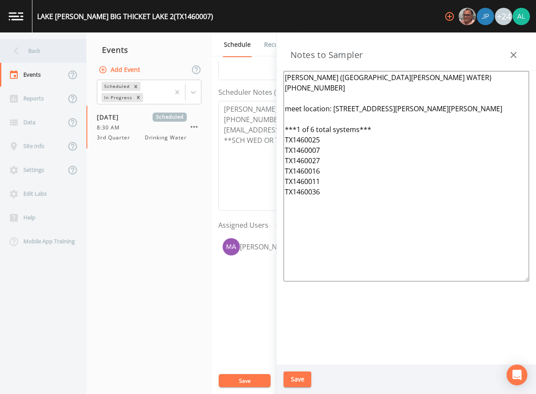
click at [59, 54] on div "Back" at bounding box center [39, 51] width 78 height 24
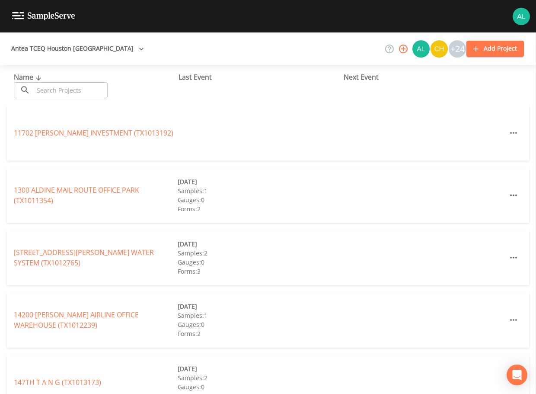
click at [70, 94] on input "text" at bounding box center [71, 90] width 74 height 16
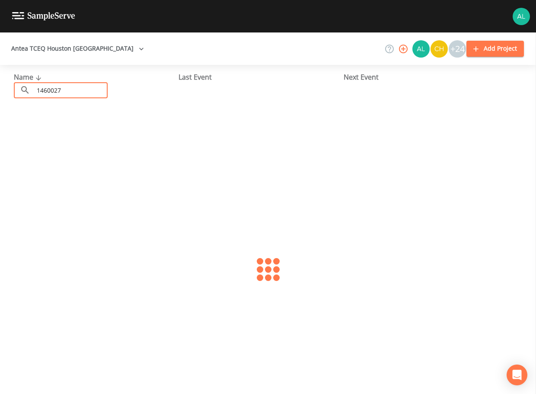
type input "1460027"
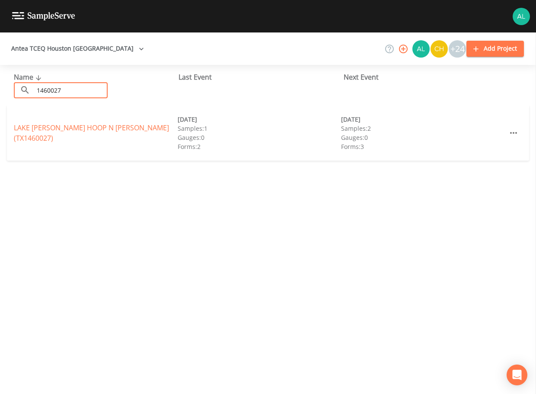
click at [35, 127] on div "LAKE [PERSON_NAME] HOOP N [PERSON_NAME] (TX1460027) [DATE] Samples: 1 Gauges: 0…" at bounding box center [268, 132] width 522 height 55
drag, startPoint x: 35, startPoint y: 127, endPoint x: 125, endPoint y: 130, distance: 89.6
click at [125, 130] on link "LAKE [PERSON_NAME] HOOP N [PERSON_NAME] (TX1460027)" at bounding box center [91, 133] width 155 height 20
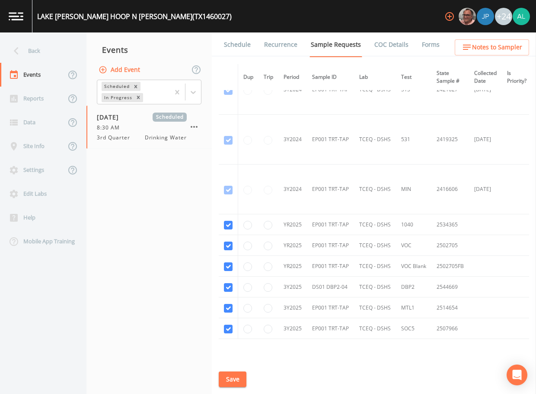
scroll to position [275, 0]
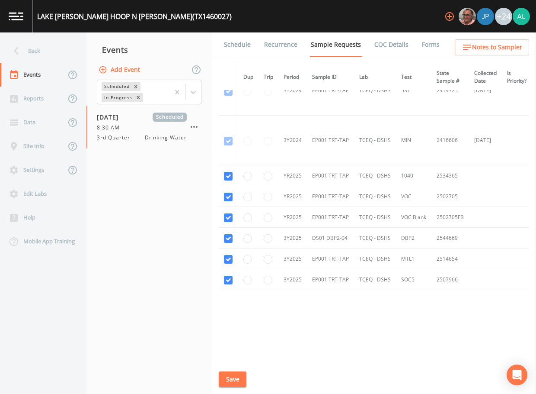
click at [253, 51] on li "Recurrence" at bounding box center [275, 44] width 47 height 24
click at [250, 51] on link "Schedule" at bounding box center [237, 44] width 29 height 24
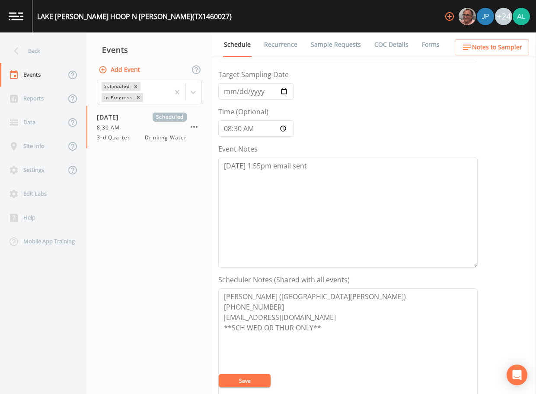
scroll to position [43, 0]
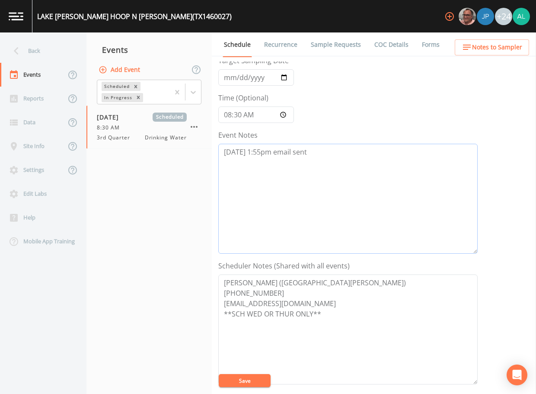
click at [323, 144] on textarea "[DATE] 1:55pm email sent" at bounding box center [347, 199] width 259 height 110
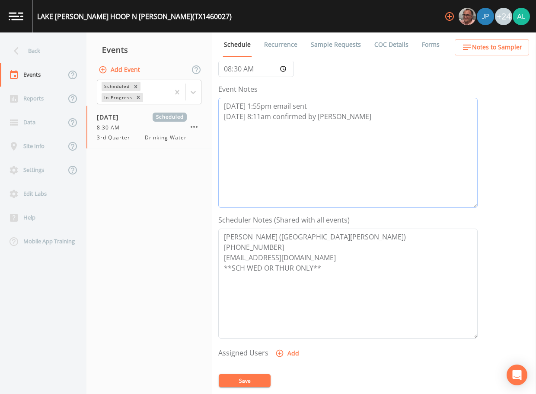
scroll to position [173, 0]
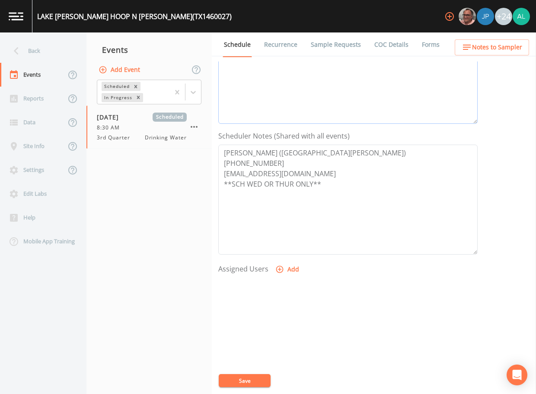
type textarea "[DATE] 1:55pm email sent [DATE] 8:11am confirmed by [PERSON_NAME]"
click at [277, 265] on icon "button" at bounding box center [279, 269] width 9 height 9
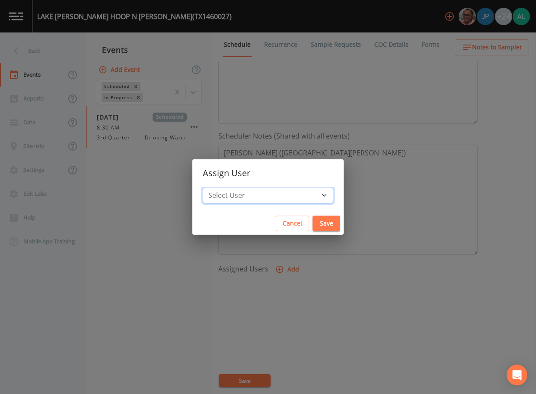
click at [259, 199] on select "Select User [PERSON_NAME] [PERSON_NAME] [PERSON_NAME] [PERSON_NAME] [PERSON_NAM…" at bounding box center [268, 195] width 131 height 16
click at [222, 187] on select "Select User [PERSON_NAME] [PERSON_NAME] [PERSON_NAME] [PERSON_NAME] [PERSON_NAM…" at bounding box center [268, 195] width 131 height 16
click at [270, 193] on select "Select User [PERSON_NAME] [PERSON_NAME] [PERSON_NAME] [PERSON_NAME] [PERSON_NAM…" at bounding box center [268, 195] width 131 height 16
select select "1051c3a1-6c84-4a22-a0dd-c999b59f2b39"
click at [222, 187] on select "Select User [PERSON_NAME] [PERSON_NAME] [PERSON_NAME] [PERSON_NAME] [PERSON_NAM…" at bounding box center [268, 195] width 131 height 16
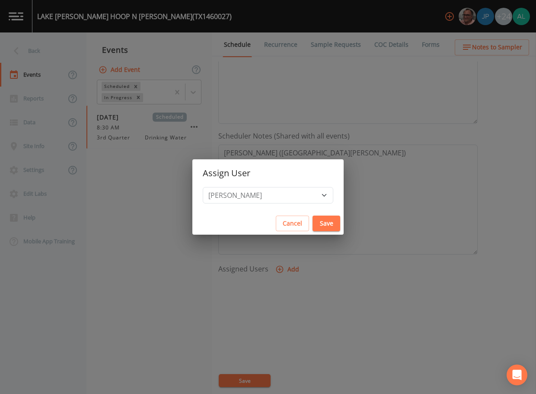
click at [313, 222] on button "Save" at bounding box center [327, 223] width 28 height 16
select select
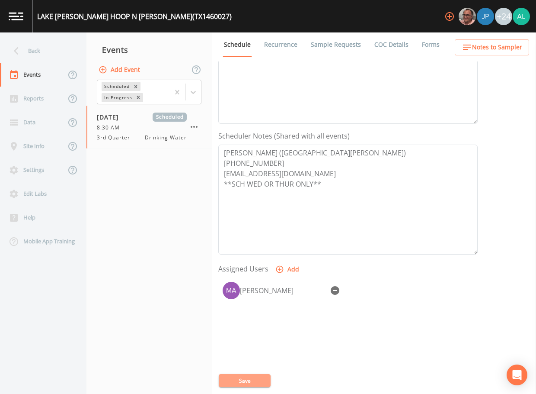
click at [250, 374] on button "Save" at bounding box center [245, 380] width 52 height 13
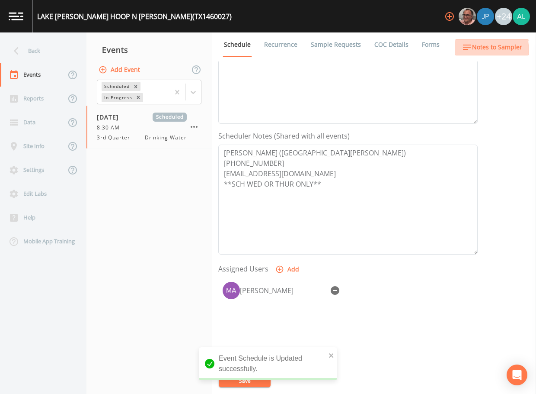
click at [468, 53] on button "Notes to Sampler" at bounding box center [492, 47] width 74 height 16
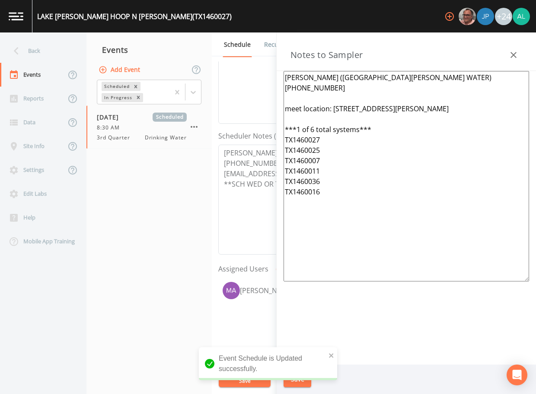
drag, startPoint x: 339, startPoint y: 238, endPoint x: 253, endPoint y: 61, distance: 197.1
click at [253, 61] on div "Back Events Reports Data Site Info Settings Edit Labs Help Mobile App Training …" at bounding box center [268, 212] width 536 height 361
paste textarea "[STREET_ADDRESS][PERSON_NAME][PERSON_NAME] ***1 of 6 total systems*** TX1460025…"
type textarea "[PERSON_NAME] ([GEOGRAPHIC_DATA][PERSON_NAME] WATER) [PHONE_NUMBER] meet locati…"
click at [330, 355] on icon "close" at bounding box center [332, 355] width 6 height 7
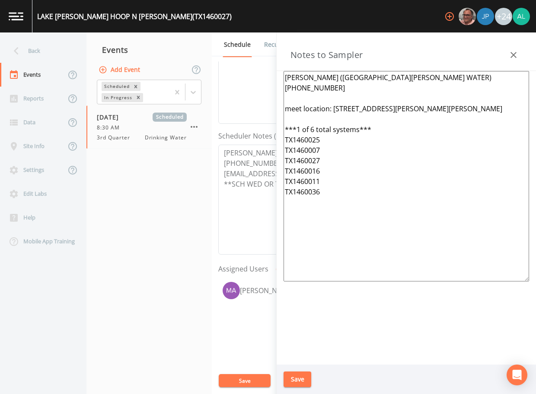
click at [290, 387] on div "Event Schedule is Updated successfully." at bounding box center [268, 387] width 138 height 0
click at [294, 379] on button "Save" at bounding box center [298, 379] width 28 height 16
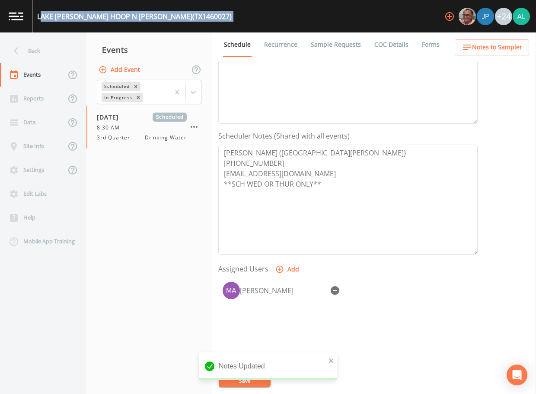
click at [43, 32] on div "LAKE [PERSON_NAME] HOOP N [PERSON_NAME] (TX1460027) +24 Back Events Reports Dat…" at bounding box center [268, 197] width 536 height 394
drag, startPoint x: 43, startPoint y: 32, endPoint x: 39, endPoint y: 43, distance: 10.9
click at [39, 43] on div "Back" at bounding box center [39, 51] width 78 height 24
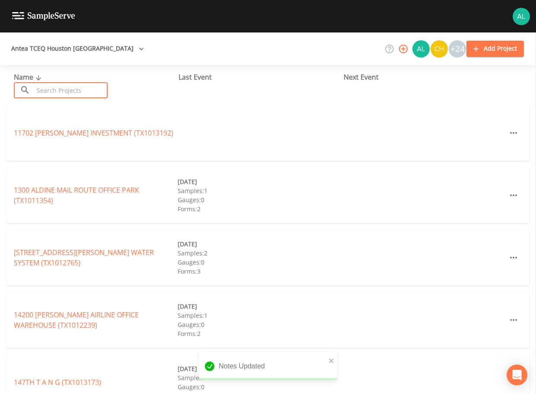
click at [50, 84] on input "text" at bounding box center [71, 90] width 74 height 16
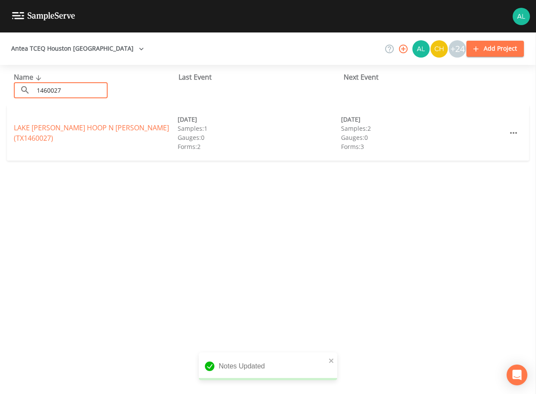
type input "1460027"
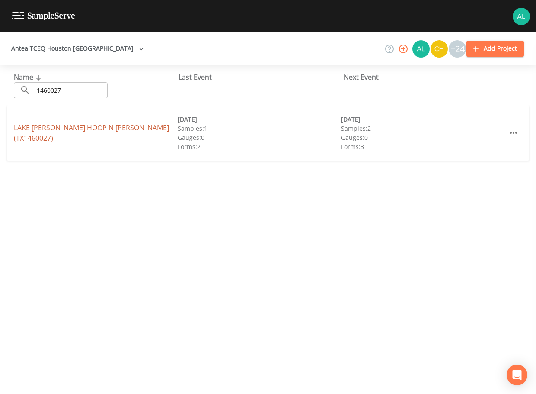
click at [33, 136] on div "LAKE [PERSON_NAME] HOOP N [PERSON_NAME] (TX1460027)" at bounding box center [96, 132] width 164 height 21
click at [33, 135] on link "LAKE [PERSON_NAME] HOOP N [PERSON_NAME] (TX1460027)" at bounding box center [91, 133] width 155 height 20
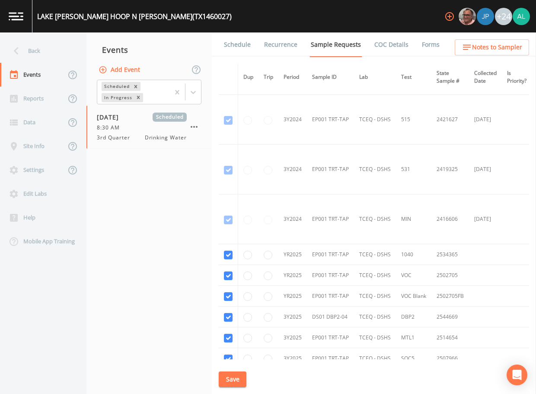
scroll to position [275, 0]
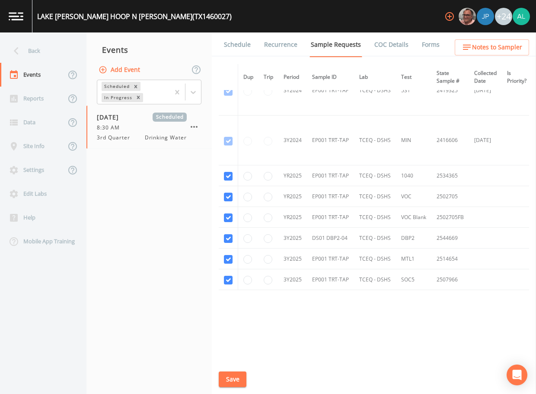
click at [232, 52] on link "Schedule" at bounding box center [237, 44] width 29 height 24
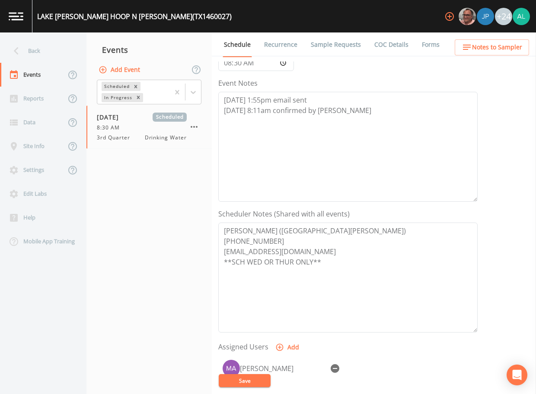
scroll to position [216, 0]
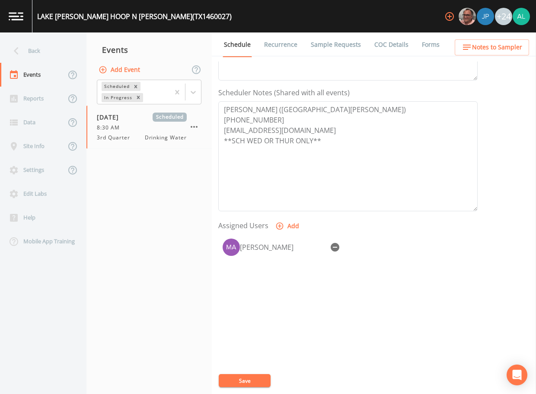
click at [474, 40] on button "Notes to Sampler" at bounding box center [492, 47] width 74 height 16
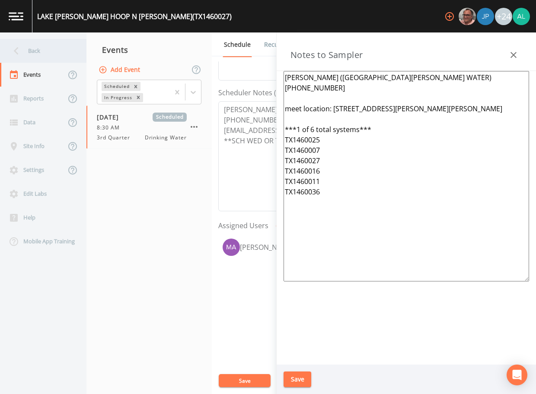
click at [55, 51] on div "Back" at bounding box center [39, 51] width 78 height 24
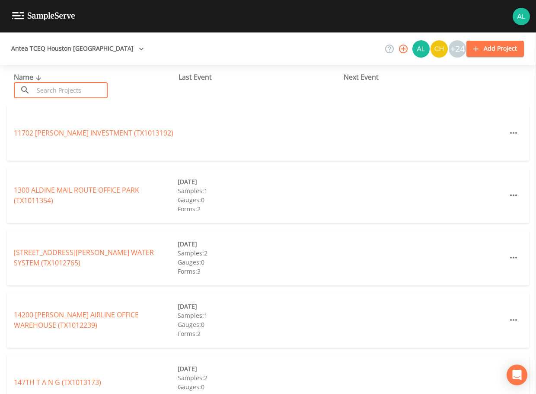
click at [65, 91] on input "text" at bounding box center [71, 90] width 74 height 16
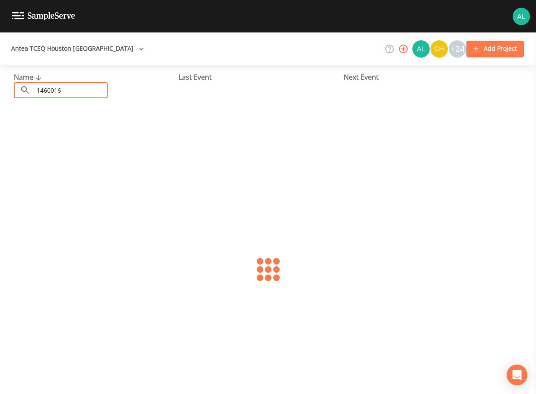
type input "1460016"
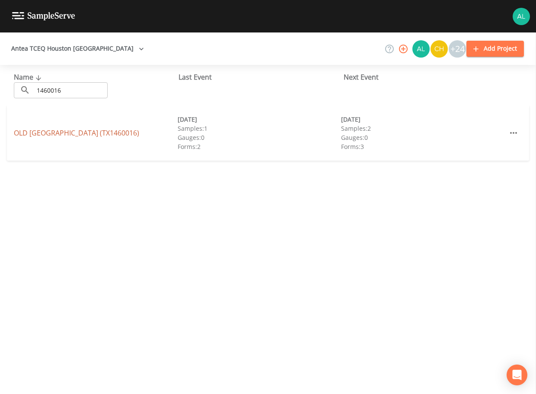
click at [37, 133] on link "[GEOGRAPHIC_DATA] (TX1460016)" at bounding box center [76, 133] width 125 height 10
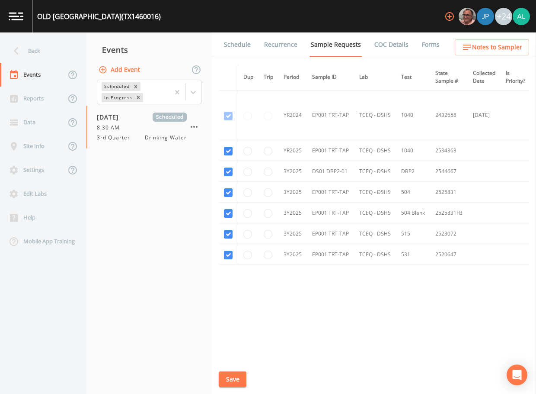
drag, startPoint x: 254, startPoint y: 47, endPoint x: 243, endPoint y: 45, distance: 11.4
click at [253, 47] on li "Recurrence" at bounding box center [275, 44] width 47 height 24
click at [243, 45] on link "Schedule" at bounding box center [237, 44] width 29 height 24
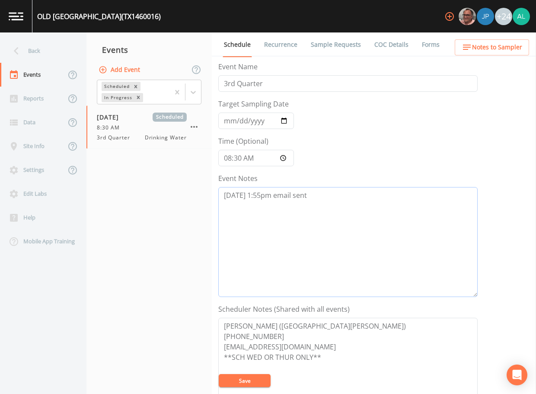
click at [336, 205] on textarea "[DATE] 1:55pm email sent" at bounding box center [347, 242] width 259 height 110
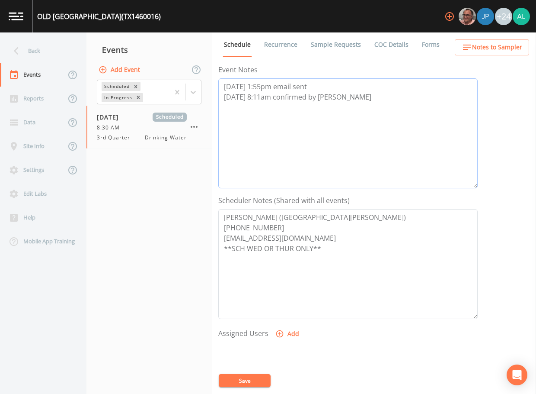
scroll to position [216, 0]
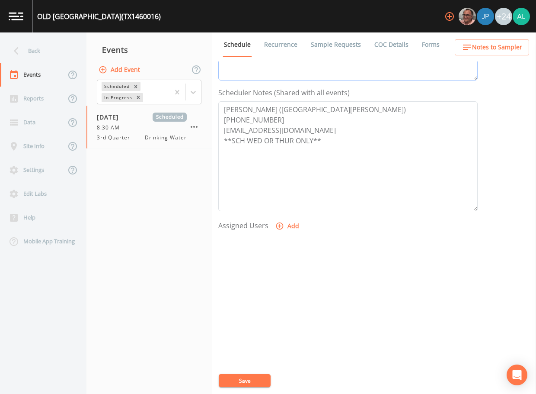
type textarea "[DATE] 1:55pm email sent [DATE] 8:11am confirmed by [PERSON_NAME]"
click at [284, 229] on button "Add" at bounding box center [288, 226] width 29 height 16
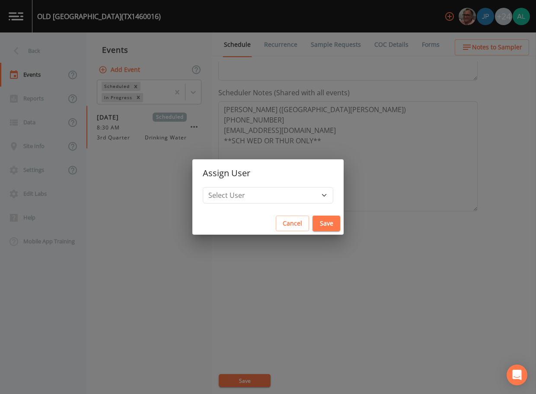
click at [279, 185] on h2 "Assign User" at bounding box center [267, 173] width 151 height 28
click at [278, 198] on select "Select User [PERSON_NAME] [PERSON_NAME] [PERSON_NAME] [PERSON_NAME] [PERSON_NAM…" at bounding box center [268, 195] width 131 height 16
select select "1051c3a1-6c84-4a22-a0dd-c999b59f2b39"
click at [222, 187] on select "Select User [PERSON_NAME] [PERSON_NAME] [PERSON_NAME] [PERSON_NAME] [PERSON_NAM…" at bounding box center [268, 195] width 131 height 16
click at [313, 223] on button "Save" at bounding box center [327, 223] width 28 height 16
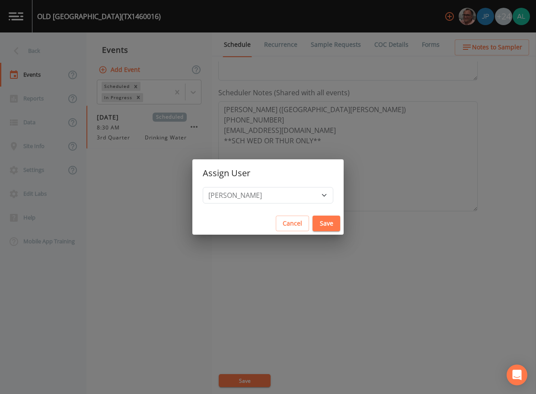
select select
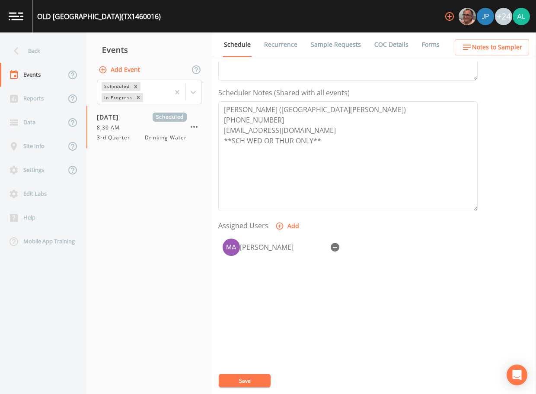
click at [242, 388] on div "Event Name 3rd Quarter Target Sampling Date [DATE] Time (Optional) 08:30:00 Eve…" at bounding box center [377, 227] width 318 height 332
click at [243, 379] on button "Save" at bounding box center [245, 380] width 52 height 13
click at [467, 39] on ul "Schedule Recurrence Sample Requests COC Details Forms" at bounding box center [374, 44] width 324 height 24
click at [466, 39] on ul "Schedule Recurrence Sample Requests COC Details Forms" at bounding box center [374, 44] width 324 height 24
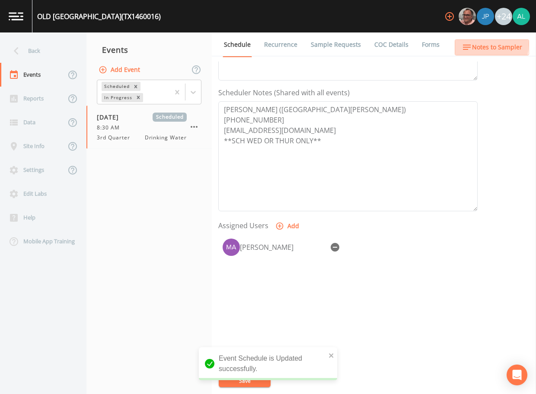
click at [470, 45] on icon "button" at bounding box center [467, 47] width 10 height 10
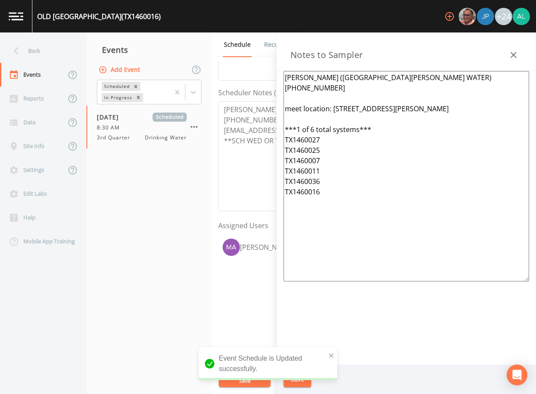
drag, startPoint x: 359, startPoint y: 221, endPoint x: 257, endPoint y: 64, distance: 186.4
click at [257, 64] on div "Back Events Reports Data Site Info Settings Edit Labs Help Mobile App Training …" at bounding box center [268, 212] width 536 height 361
paste textarea "[STREET_ADDRESS][PERSON_NAME][PERSON_NAME] ***1 of 6 total systems*** TX1460025…"
type textarea "[PERSON_NAME] ([GEOGRAPHIC_DATA][PERSON_NAME] WATER) [PHONE_NUMBER] meet locati…"
click at [333, 355] on icon "close" at bounding box center [332, 355] width 6 height 7
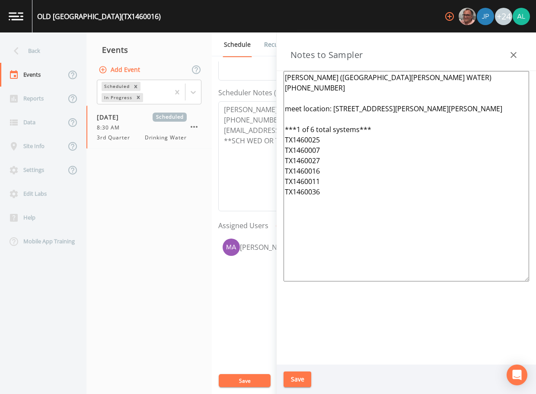
click at [298, 375] on div "[GEOGRAPHIC_DATA] ([GEOGRAPHIC_DATA]) +24 Back Events Reports Data Site Info Se…" at bounding box center [268, 197] width 536 height 394
click at [298, 375] on button "Save" at bounding box center [298, 379] width 28 height 16
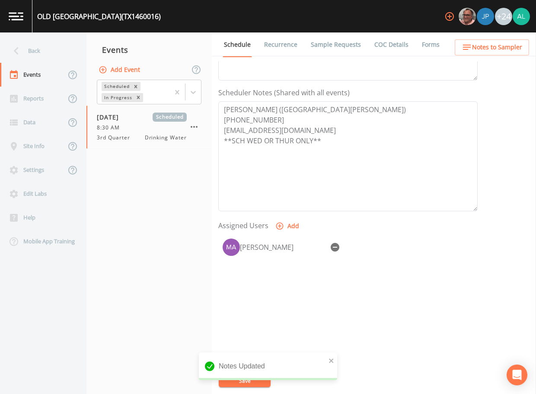
click at [249, 374] on div "Notes Updated" at bounding box center [268, 366] width 138 height 28
click at [330, 359] on icon "close" at bounding box center [331, 360] width 4 height 4
click at [239, 387] on div "Notes Updated" at bounding box center [268, 387] width 138 height 0
click at [239, 380] on div "[GEOGRAPHIC_DATA] ([GEOGRAPHIC_DATA]) +24 Back Events Reports Data Site Info Se…" at bounding box center [268, 197] width 536 height 394
click at [239, 380] on button "Save" at bounding box center [245, 380] width 52 height 13
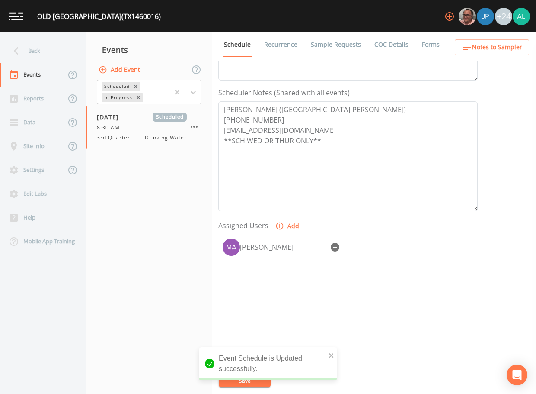
click at [38, 44] on div "Back" at bounding box center [39, 51] width 78 height 24
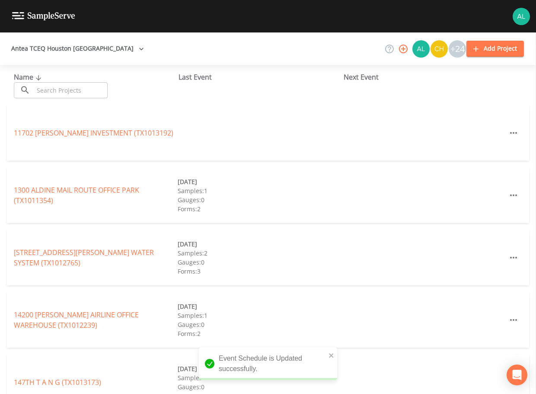
click at [52, 82] on input "text" at bounding box center [71, 90] width 74 height 16
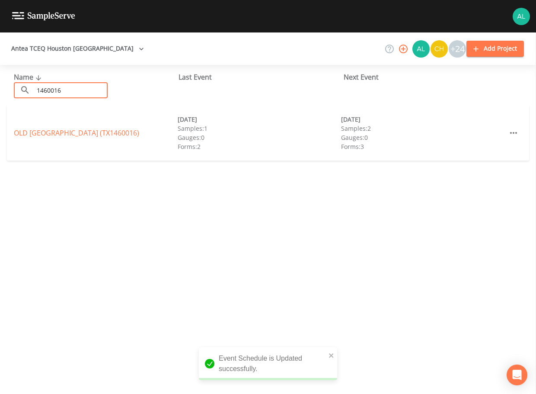
type input "1460016"
click at [42, 131] on link "[GEOGRAPHIC_DATA] (TX1460016)" at bounding box center [76, 133] width 125 height 10
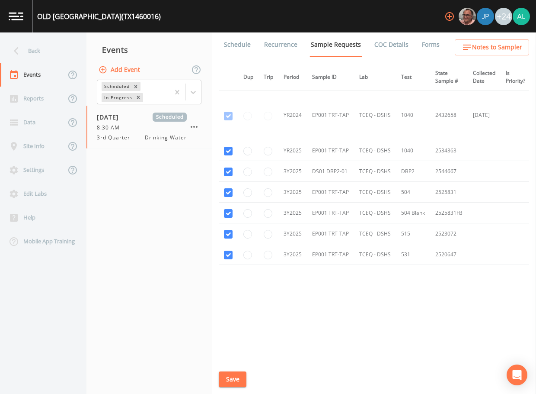
click at [234, 46] on link "Schedule" at bounding box center [237, 44] width 29 height 24
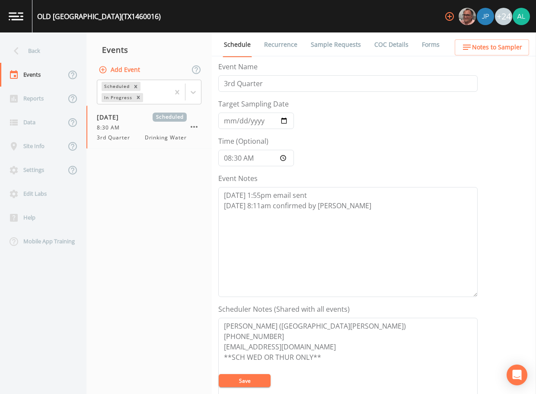
scroll to position [216, 0]
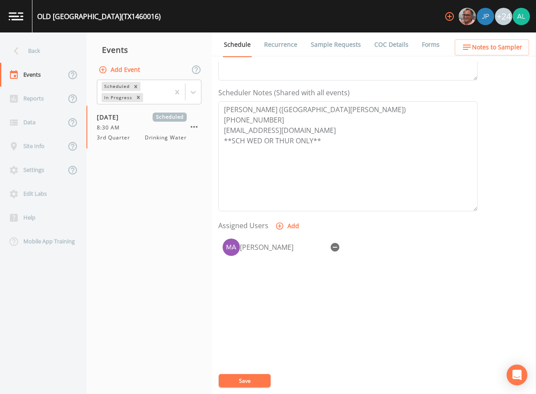
click at [474, 41] on button "Notes to Sampler" at bounding box center [492, 47] width 74 height 16
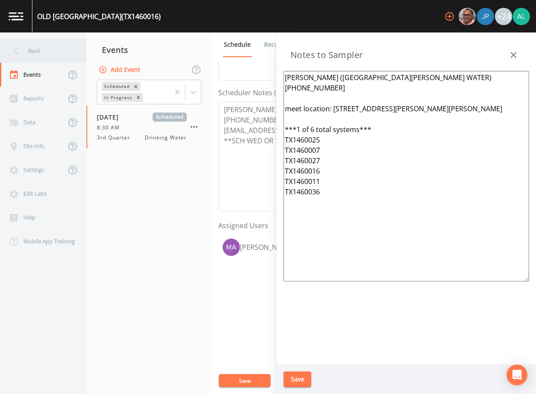
click at [57, 60] on div "Back" at bounding box center [39, 51] width 78 height 24
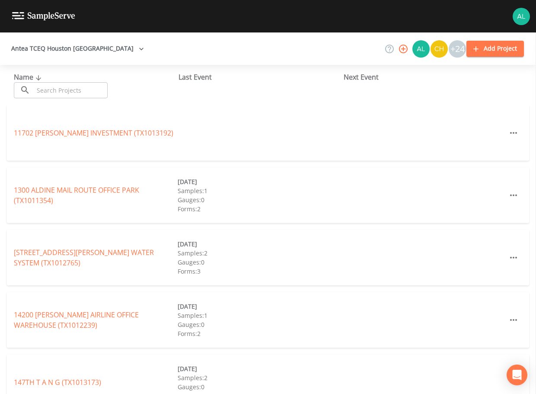
click at [64, 89] on input "text" at bounding box center [71, 90] width 74 height 16
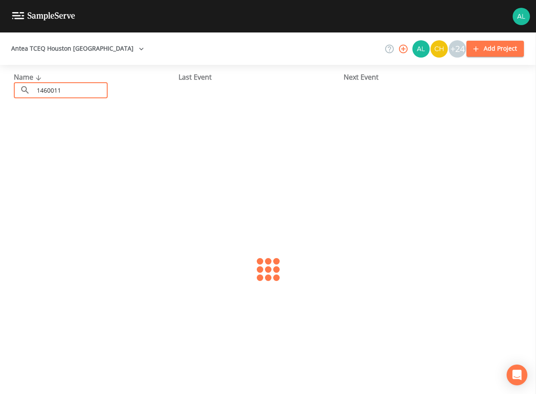
type input "1460011"
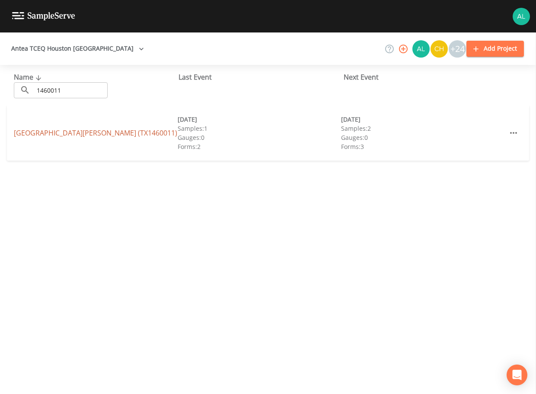
click at [25, 138] on link "[GEOGRAPHIC_DATA][PERSON_NAME] (TX1460011)" at bounding box center [95, 133] width 163 height 10
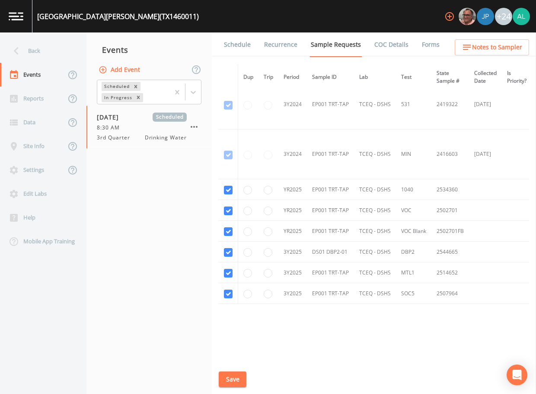
scroll to position [275, 0]
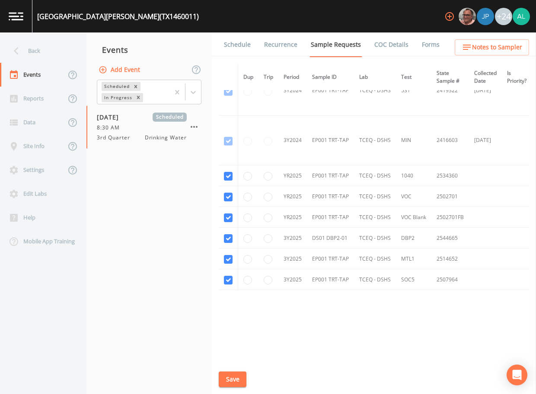
click at [243, 45] on link "Schedule" at bounding box center [237, 44] width 29 height 24
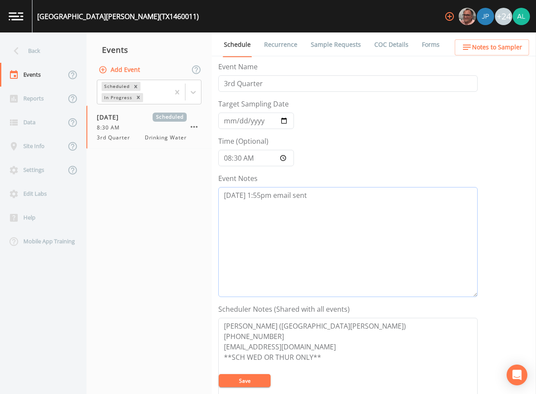
click at [337, 215] on textarea "[DATE] 1:55pm email sent" at bounding box center [347, 242] width 259 height 110
type textarea "[DATE] 1:55pm email sent [DATE] 8:11am confirmed by [PERSON_NAME]"
click at [249, 380] on button "Save" at bounding box center [245, 380] width 52 height 13
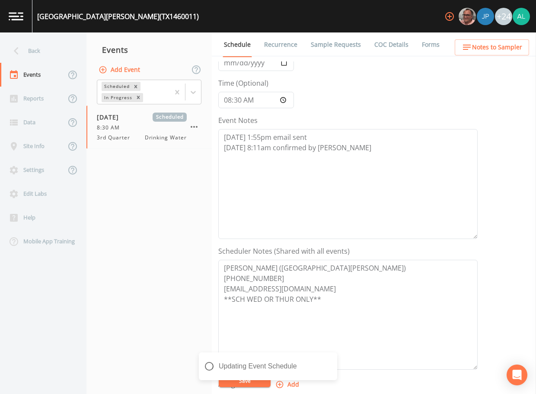
scroll to position [130, 0]
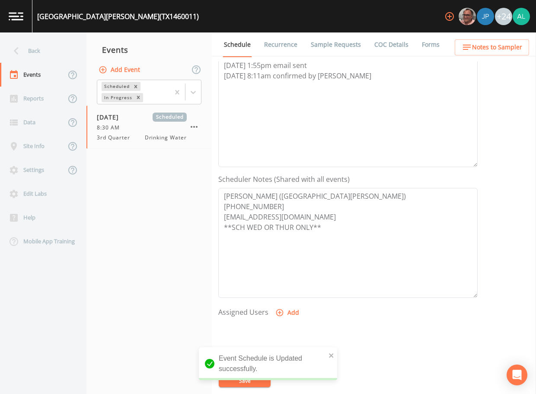
click at [285, 313] on button "Add" at bounding box center [288, 312] width 29 height 16
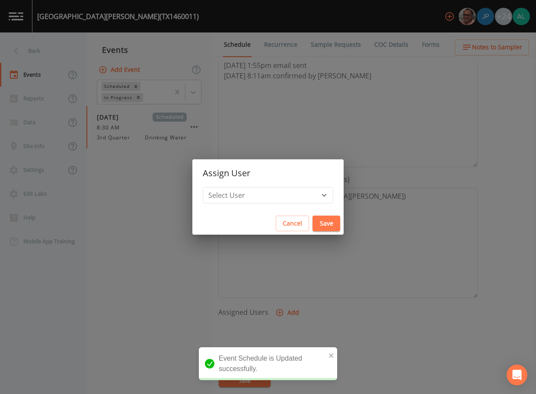
click at [247, 185] on h2 "Assign User" at bounding box center [267, 173] width 151 height 28
click at [247, 192] on select "Select User [PERSON_NAME] [PERSON_NAME] [PERSON_NAME] [PERSON_NAME] [PERSON_NAM…" at bounding box center [268, 195] width 131 height 16
select select "1051c3a1-6c84-4a22-a0dd-c999b59f2b39"
click at [222, 187] on select "Select User [PERSON_NAME] [PERSON_NAME] [PERSON_NAME] [PERSON_NAME] [PERSON_NAM…" at bounding box center [268, 195] width 131 height 16
click at [313, 224] on button "Save" at bounding box center [327, 223] width 28 height 16
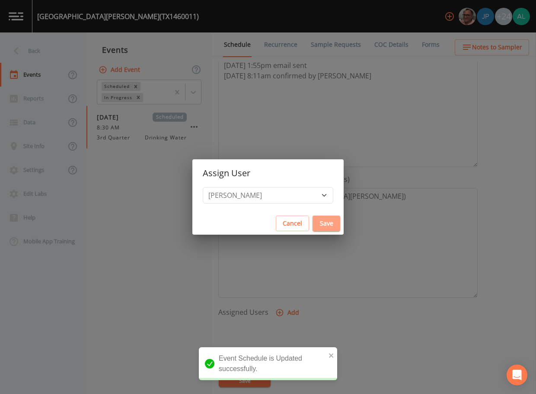
select select
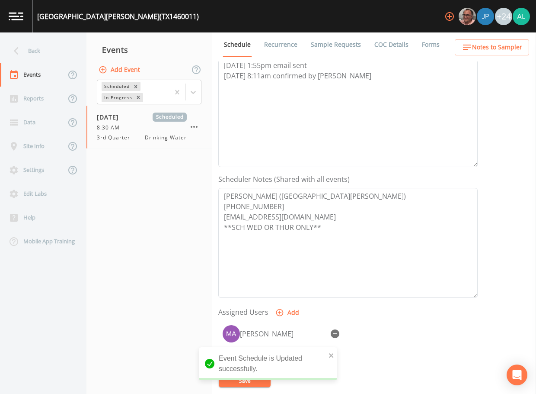
drag, startPoint x: 335, startPoint y: 361, endPoint x: 328, endPoint y: 355, distance: 9.2
click at [335, 360] on div "Event Schedule is Updated successfully." at bounding box center [268, 363] width 138 height 33
click at [325, 353] on div "Event Schedule is Updated successfully." at bounding box center [268, 363] width 138 height 33
click at [333, 352] on icon "close" at bounding box center [332, 355] width 6 height 7
click at [256, 381] on div "Event Schedule is Updated successfully." at bounding box center [268, 367] width 138 height 40
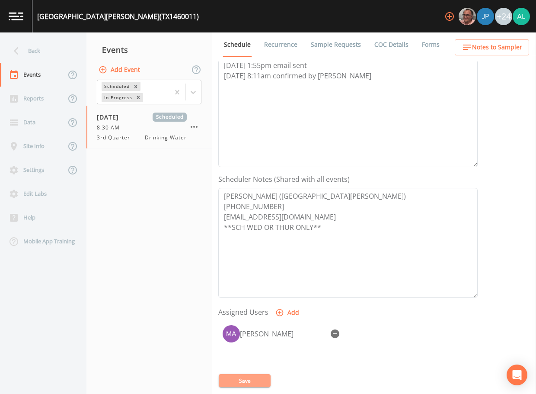
click at [256, 381] on button "Save" at bounding box center [245, 380] width 52 height 13
click at [480, 48] on span "Notes to Sampler" at bounding box center [497, 47] width 50 height 11
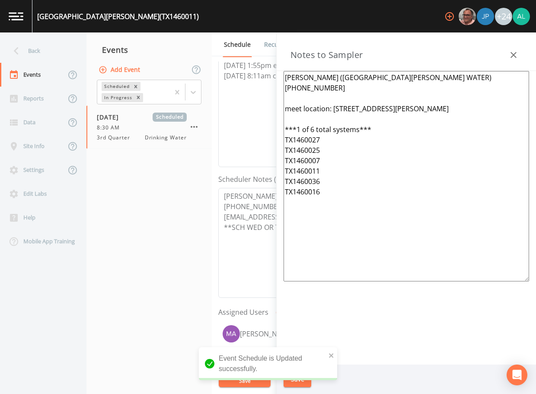
drag, startPoint x: 330, startPoint y: 198, endPoint x: 252, endPoint y: 57, distance: 161.5
click at [252, 57] on div "Back Events Reports Data Site Info Settings Edit Labs Help Mobile App Training …" at bounding box center [268, 212] width 536 height 361
paste textarea "[STREET_ADDRESS][PERSON_NAME][PERSON_NAME] ***1 of 6 total systems*** TX1460025…"
type textarea "[PERSON_NAME] ([GEOGRAPHIC_DATA][PERSON_NAME] WATER) [PHONE_NUMBER] meet locati…"
click at [328, 354] on div "Event Schedule is Updated successfully." at bounding box center [268, 363] width 138 height 33
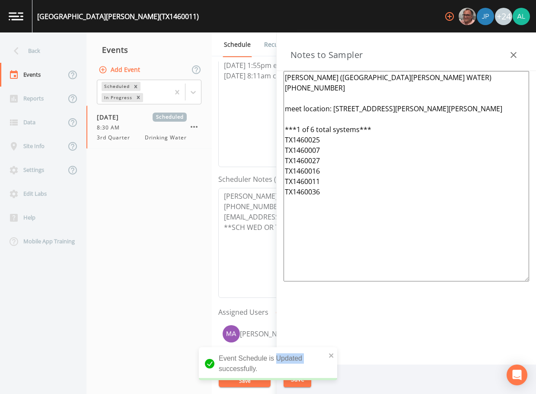
click at [328, 354] on div "Event Schedule is Updated successfully." at bounding box center [268, 363] width 138 height 33
click at [330, 354] on icon "close" at bounding box center [332, 355] width 6 height 7
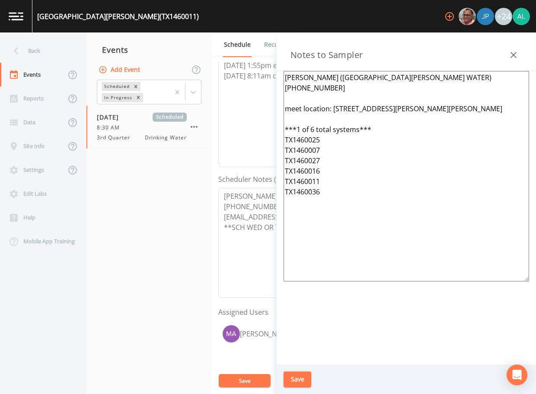
click at [297, 380] on div "Event Schedule is Updated successfully." at bounding box center [268, 367] width 138 height 40
click at [296, 380] on div "[GEOGRAPHIC_DATA][PERSON_NAME] (TX1460011) +24 Back Events Reports Data Site In…" at bounding box center [268, 197] width 536 height 394
click at [296, 380] on button "Save" at bounding box center [298, 379] width 28 height 16
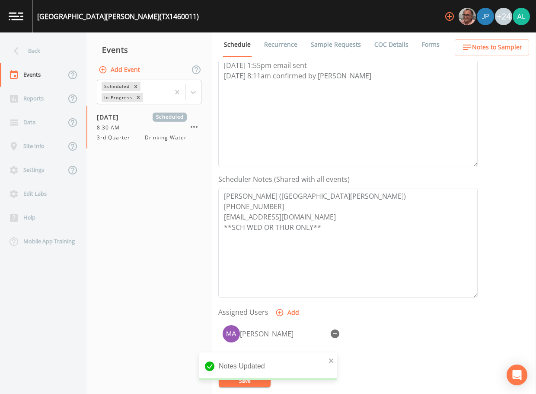
click at [39, 35] on nav "Back Events Reports Data Site Info Settings Edit Labs Help Mobile App Training" at bounding box center [43, 212] width 86 height 361
click at [34, 51] on div "Back" at bounding box center [39, 51] width 78 height 24
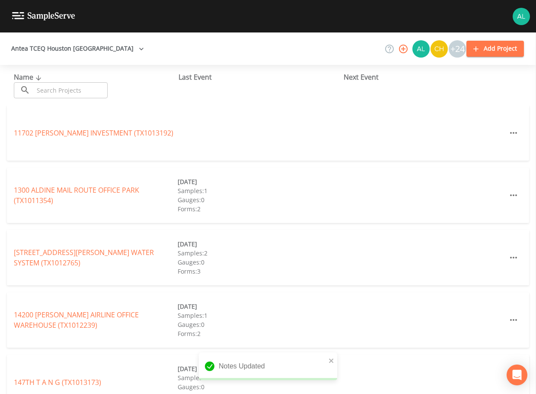
click at [44, 103] on div "Name ​ ​ Last Event Next Event" at bounding box center [268, 85] width 536 height 40
click at [45, 93] on input "text" at bounding box center [71, 90] width 74 height 16
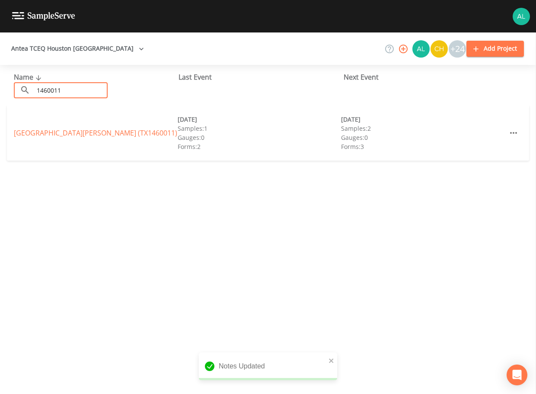
type input "1460011"
click at [46, 130] on link "[GEOGRAPHIC_DATA][PERSON_NAME] (TX1460011)" at bounding box center [95, 133] width 163 height 10
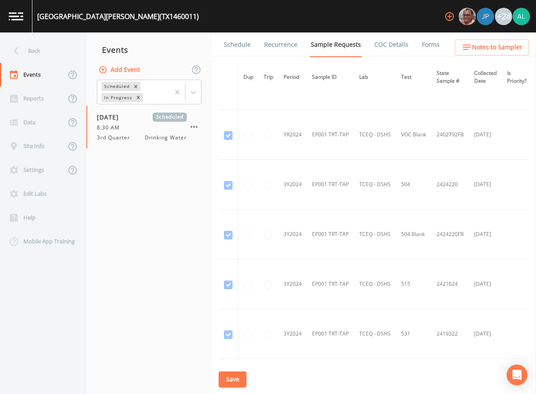
scroll to position [275, 0]
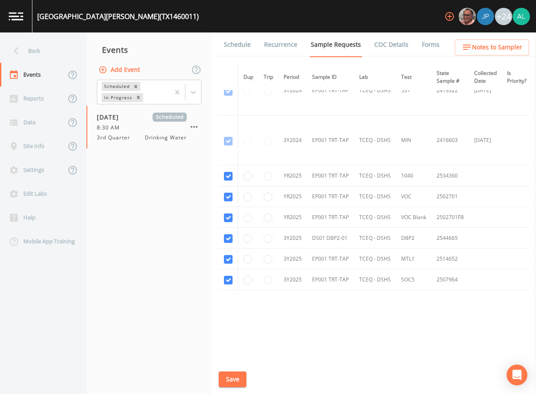
click at [239, 39] on link "Schedule" at bounding box center [237, 44] width 29 height 24
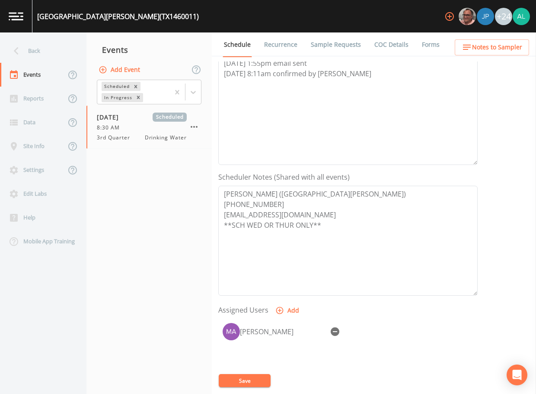
scroll to position [217, 0]
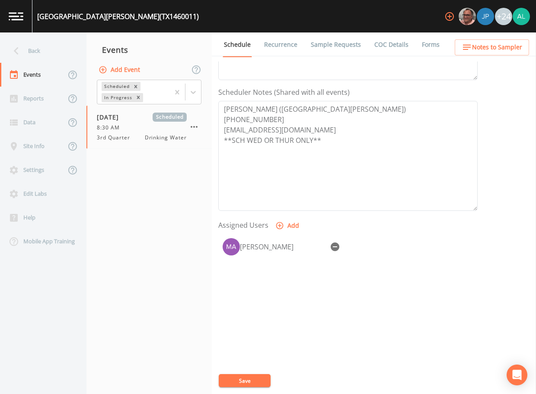
click at [487, 42] on button "Notes to Sampler" at bounding box center [492, 47] width 74 height 16
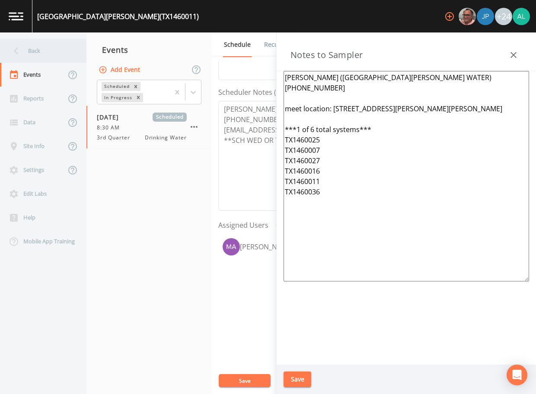
click at [65, 49] on div "Back" at bounding box center [39, 51] width 78 height 24
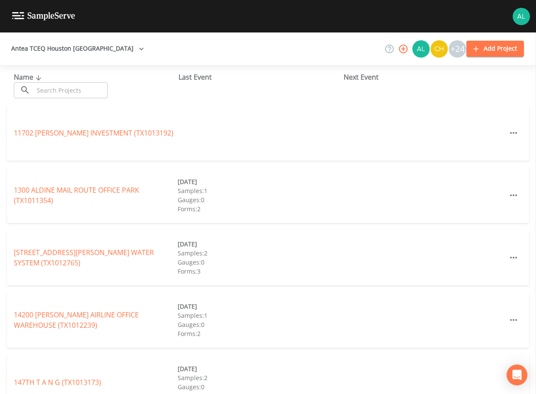
click at [68, 90] on input "text" at bounding box center [71, 90] width 74 height 16
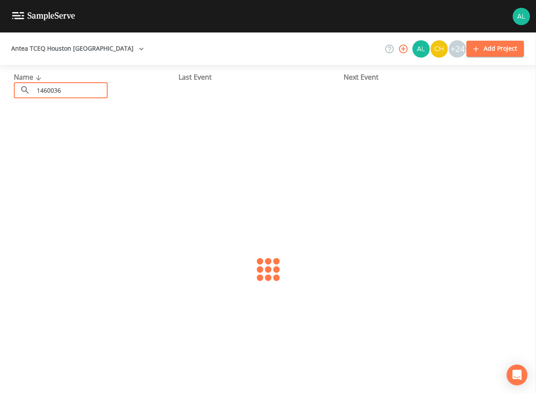
type input "1460036"
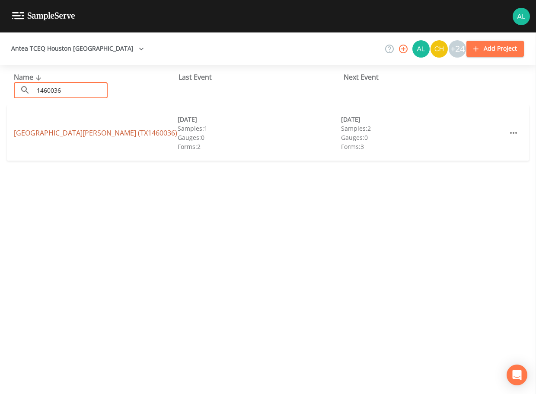
click at [50, 134] on link "[GEOGRAPHIC_DATA][PERSON_NAME] (TX1460036)" at bounding box center [95, 133] width 163 height 10
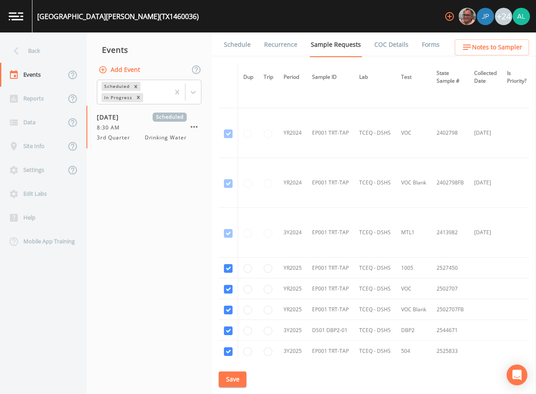
scroll to position [173, 0]
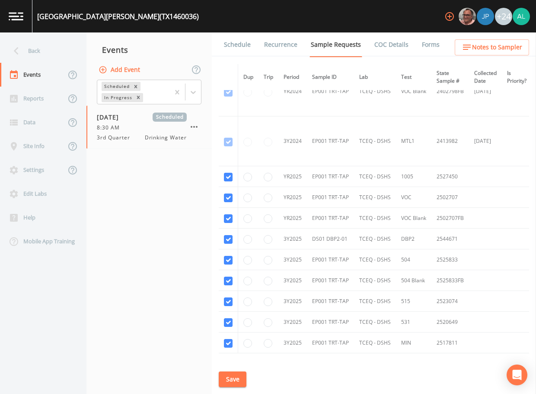
click at [228, 376] on button "Save" at bounding box center [233, 379] width 28 height 16
click at [234, 48] on link "Schedule" at bounding box center [237, 44] width 29 height 24
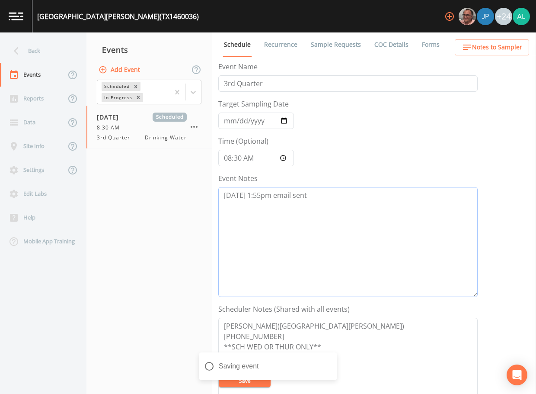
drag, startPoint x: 336, startPoint y: 206, endPoint x: 340, endPoint y: 208, distance: 5.2
click at [336, 205] on textarea "[DATE] 1:55pm email sent" at bounding box center [347, 242] width 259 height 110
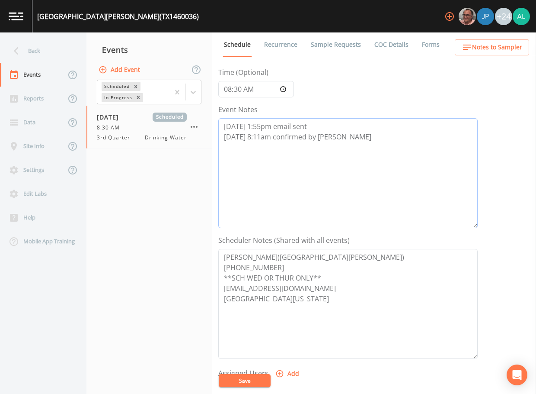
scroll to position [173, 0]
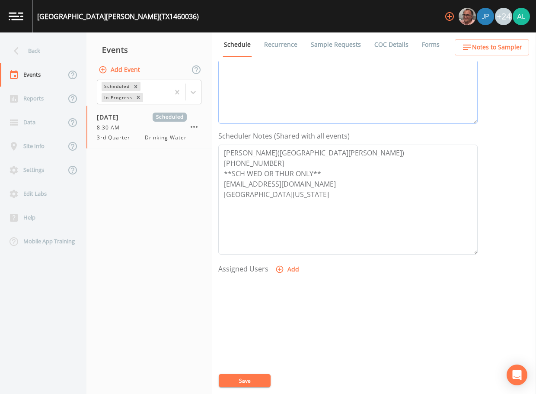
type textarea "[DATE] 1:55pm email sent [DATE] 8:11am confirmed by [PERSON_NAME]"
click at [291, 255] on form "Event Name 3rd Quarter Target Sampling Date [DATE] Time (Optional) 08:30:00 Eve…" at bounding box center [347, 128] width 259 height 480
click at [291, 265] on button "Add" at bounding box center [288, 269] width 29 height 16
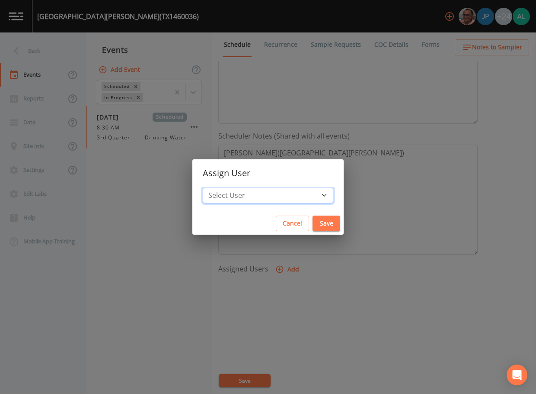
click at [259, 195] on select "Select User [PERSON_NAME] [PERSON_NAME] [PERSON_NAME] [PERSON_NAME] [PERSON_NAM…" at bounding box center [268, 195] width 131 height 16
select select "1051c3a1-6c84-4a22-a0dd-c999b59f2b39"
click at [222, 187] on select "Select User [PERSON_NAME] [PERSON_NAME] [PERSON_NAME] [PERSON_NAME] [PERSON_NAM…" at bounding box center [268, 195] width 131 height 16
click at [313, 226] on button "Save" at bounding box center [327, 223] width 28 height 16
select select
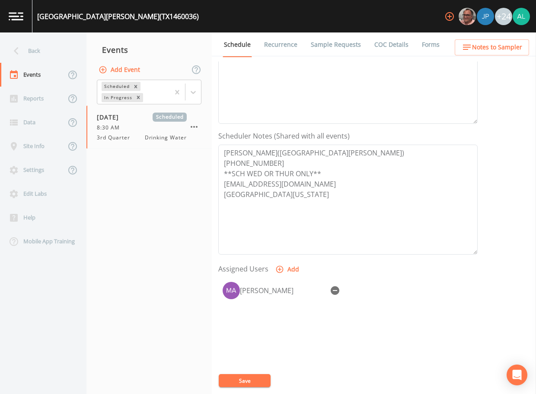
click at [255, 382] on button "Save" at bounding box center [245, 380] width 52 height 13
click at [487, 41] on button "Notes to Sampler" at bounding box center [492, 47] width 74 height 16
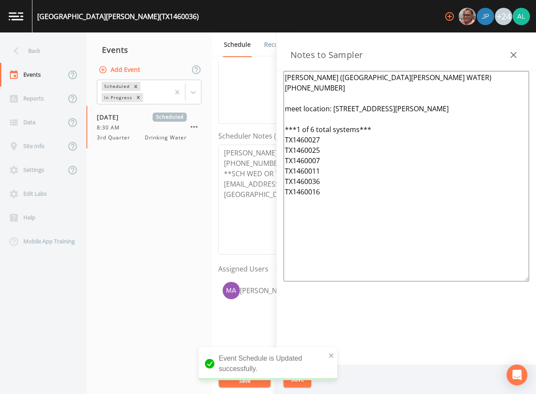
drag, startPoint x: 415, startPoint y: 189, endPoint x: 221, endPoint y: 58, distance: 233.9
click at [221, 58] on div "Back Events Reports Data Site Info Settings Edit Labs Help Mobile App Training …" at bounding box center [268, 212] width 536 height 361
paste textarea "[STREET_ADDRESS][PERSON_NAME][PERSON_NAME] ***1 of 6 total systems*** TX1460025…"
type textarea "[PERSON_NAME] ([GEOGRAPHIC_DATA][PERSON_NAME] WATER) [PHONE_NUMBER] meet locati…"
click at [329, 356] on icon "close" at bounding box center [332, 355] width 6 height 7
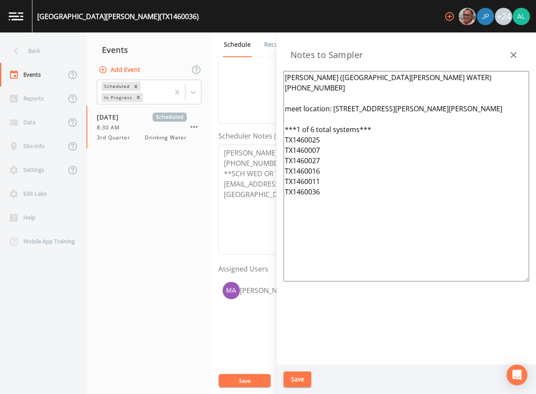
click at [294, 382] on div "[GEOGRAPHIC_DATA][PERSON_NAME] (TX1460036) +24 Back Events Reports Data Site In…" at bounding box center [268, 197] width 536 height 394
click at [294, 380] on button "Save" at bounding box center [298, 379] width 28 height 16
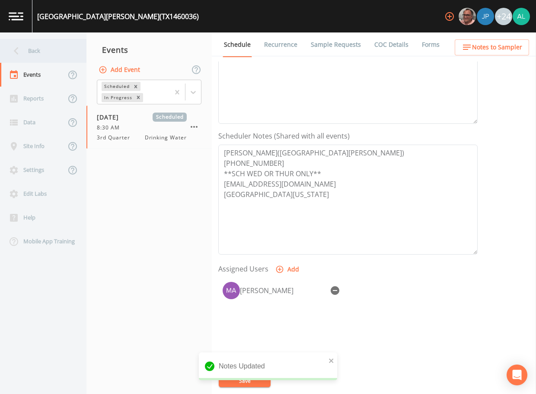
click at [59, 46] on div "Back" at bounding box center [39, 51] width 78 height 24
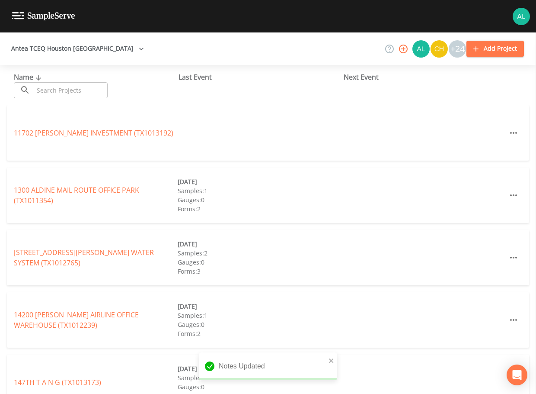
drag, startPoint x: 64, startPoint y: 83, endPoint x: 67, endPoint y: 86, distance: 4.6
click at [64, 83] on input "text" at bounding box center [71, 90] width 74 height 16
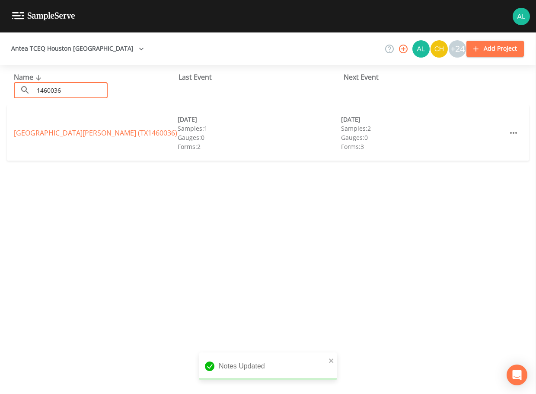
type input "1460036"
click at [12, 138] on div "[GEOGRAPHIC_DATA][PERSON_NAME] (TX1460036) [DATE] Samples: 1 Gauges: 0 Forms: 2…" at bounding box center [268, 132] width 522 height 55
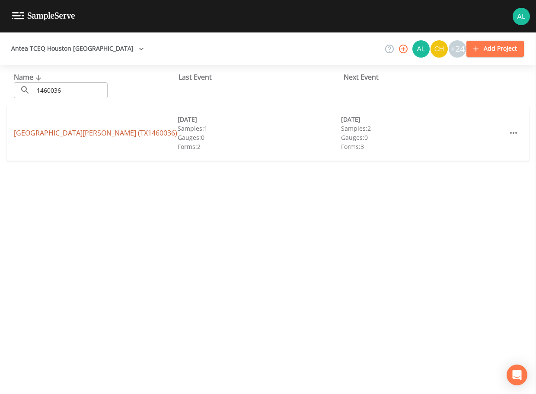
click at [15, 134] on link "[GEOGRAPHIC_DATA][PERSON_NAME] (TX1460036)" at bounding box center [95, 133] width 163 height 10
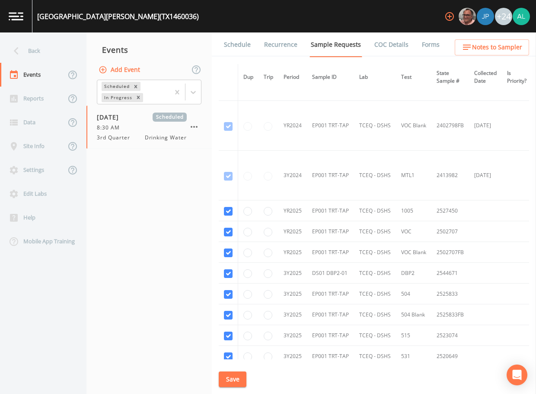
scroll to position [238, 0]
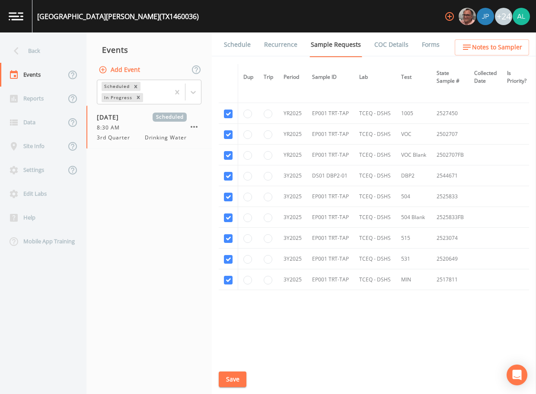
click at [234, 41] on link "Schedule" at bounding box center [237, 44] width 29 height 24
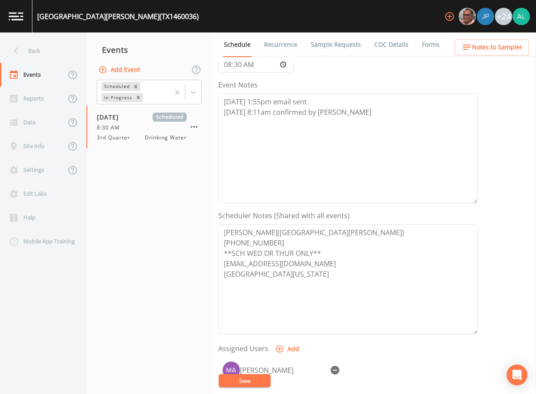
scroll to position [217, 0]
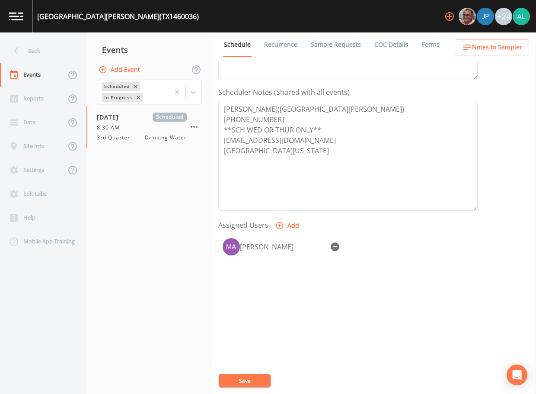
click at [489, 41] on button "Notes to Sampler" at bounding box center [492, 47] width 74 height 16
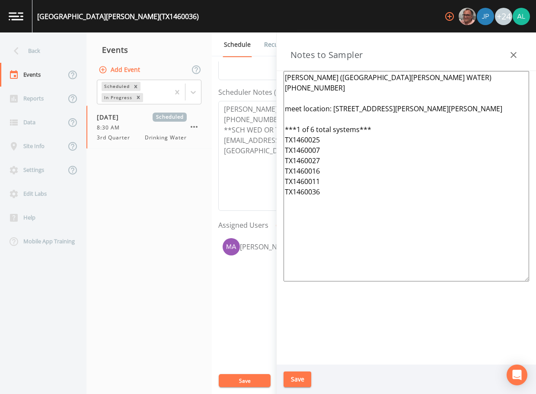
click at [290, 378] on button "Save" at bounding box center [298, 379] width 28 height 16
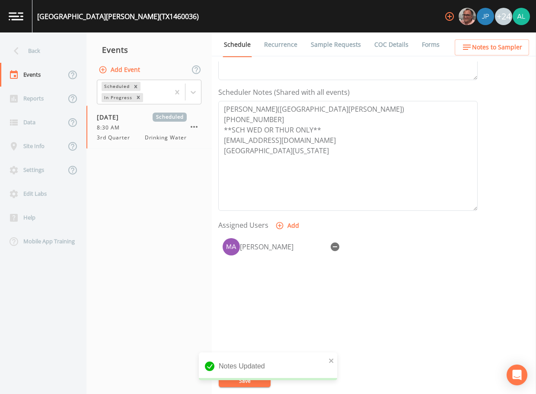
click at [266, 383] on div "Notes Updated" at bounding box center [268, 369] width 138 height 35
click at [244, 368] on div "Event Name 3rd Quarter Target Sampling Date [DATE] Time (Optional) 08:30:00 Eve…" at bounding box center [377, 227] width 318 height 332
click at [246, 375] on div "Event Name 3rd Quarter Target Sampling Date [DATE] Time (Optional) 08:30:00 Eve…" at bounding box center [377, 227] width 318 height 332
drag, startPoint x: 246, startPoint y: 375, endPoint x: 246, endPoint y: 379, distance: 4.3
click at [246, 379] on button "Save" at bounding box center [245, 380] width 52 height 13
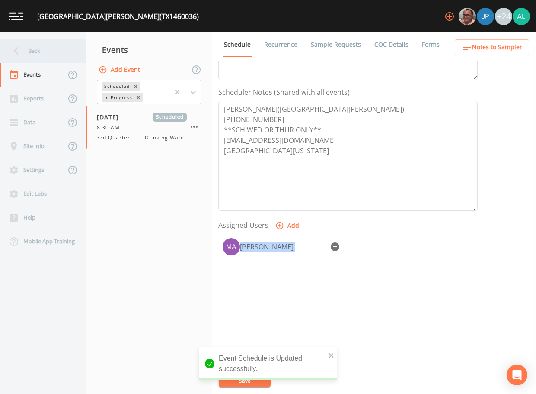
click at [52, 45] on div "Back" at bounding box center [39, 51] width 78 height 24
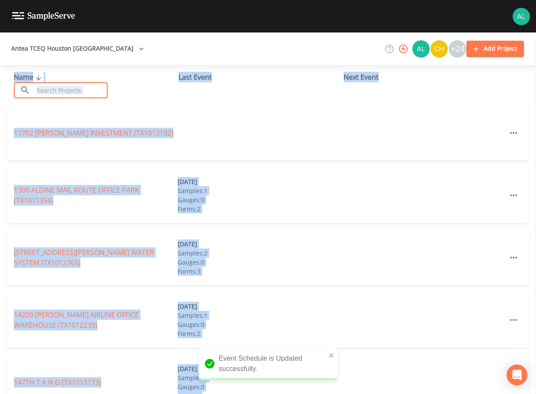
click at [75, 82] on input "text" at bounding box center [71, 90] width 74 height 16
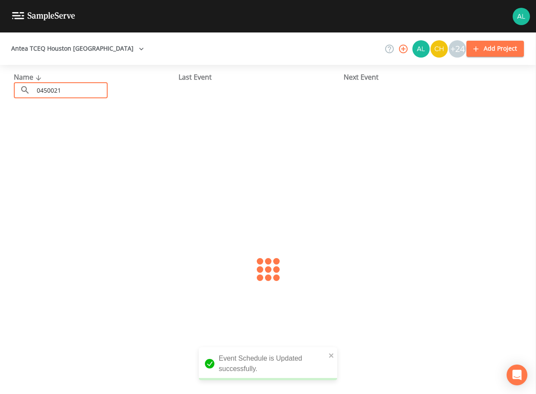
type input "0450021"
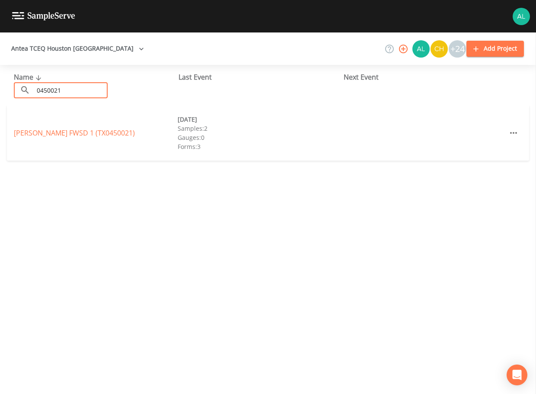
drag, startPoint x: 45, startPoint y: 142, endPoint x: 42, endPoint y: 138, distance: 5.3
click at [44, 141] on div "[PERSON_NAME] FWSD 1 (TX0450021) [DATE] Samples: 2 Gauges: 0 Forms: 3" at bounding box center [268, 132] width 522 height 55
click at [42, 134] on link "[PERSON_NAME] FWSD 1 (TX0450021)" at bounding box center [74, 133] width 121 height 10
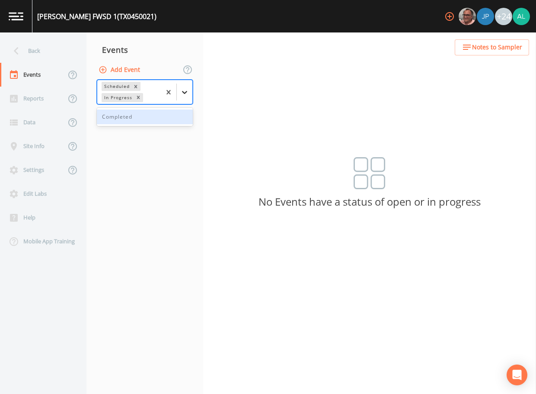
click at [182, 92] on icon at bounding box center [184, 92] width 9 height 9
click at [142, 115] on div "Completed" at bounding box center [145, 116] width 96 height 15
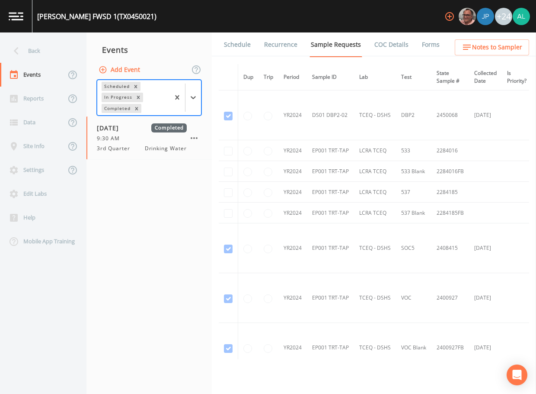
drag, startPoint x: 180, startPoint y: 223, endPoint x: 189, endPoint y: 205, distance: 19.7
click at [179, 221] on nav "Events Add Event option Completed, selected. Scheduled In Progress Completed [D…" at bounding box center [148, 212] width 125 height 361
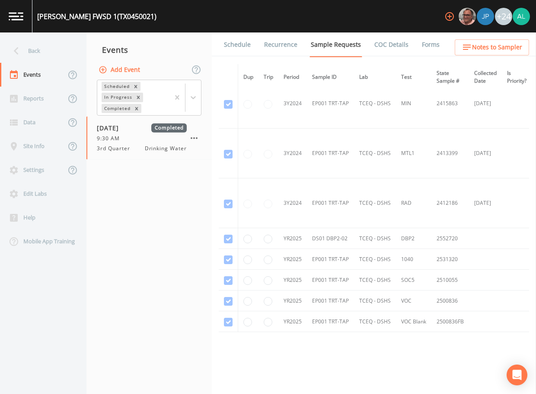
scroll to position [537, 0]
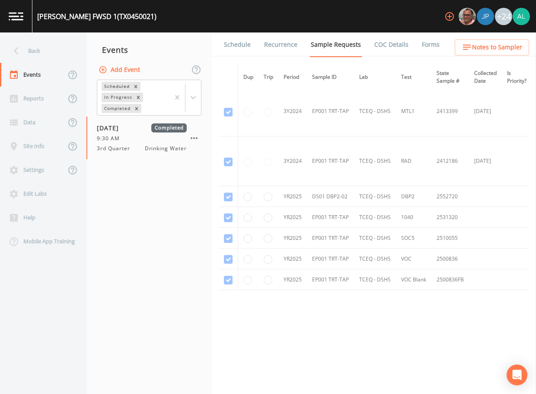
click at [361, 359] on div "Schedule Recurrence Sample Requests COC Details Forms Dup Trip Period Sample ID…" at bounding box center [374, 212] width 324 height 361
drag, startPoint x: 367, startPoint y: 356, endPoint x: 445, endPoint y: 352, distance: 78.0
click at [445, 352] on div "Dup Trip Period Sample ID Lab Test State Sample # Collected Date Is Priority? S…" at bounding box center [374, 211] width 311 height 295
drag, startPoint x: 445, startPoint y: 352, endPoint x: 397, endPoint y: 338, distance: 50.3
click at [397, 338] on div "Dup Trip Period Sample ID Lab Test State Sample # Collected Date Is Priority? S…" at bounding box center [374, 211] width 311 height 295
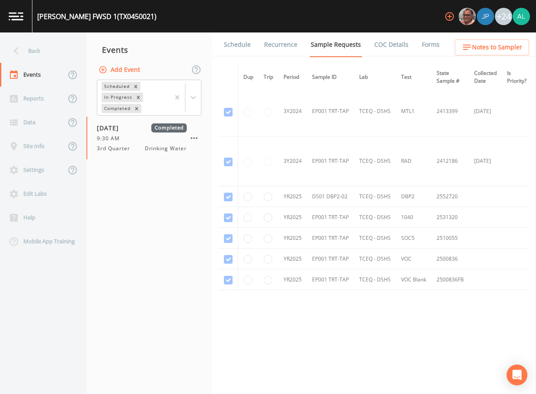
click at [364, 360] on div "Schedule Recurrence Sample Requests COC Details Forms Dup Trip Period Sample ID…" at bounding box center [374, 212] width 324 height 361
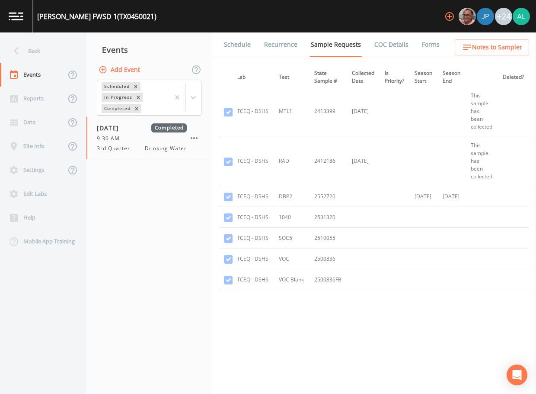
scroll to position [537, 140]
click at [192, 93] on icon at bounding box center [193, 97] width 9 height 9
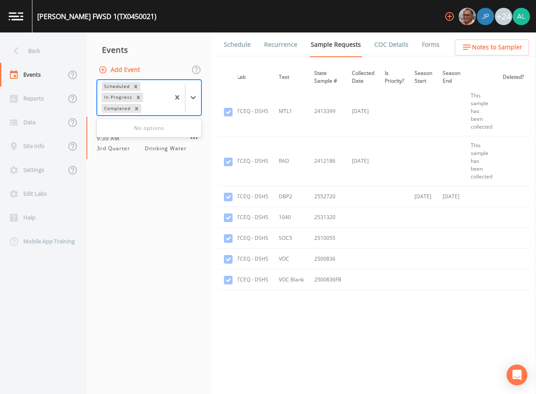
click at [140, 126] on div "No options" at bounding box center [149, 128] width 105 height 15
click at [124, 114] on div "Scheduled In Progress Completed" at bounding box center [133, 97] width 72 height 35
click at [137, 192] on nav "Events Add Event Scheduled In Progress Completed [DATE] Completed 9:30 AM 3rd Q…" at bounding box center [148, 212] width 125 height 361
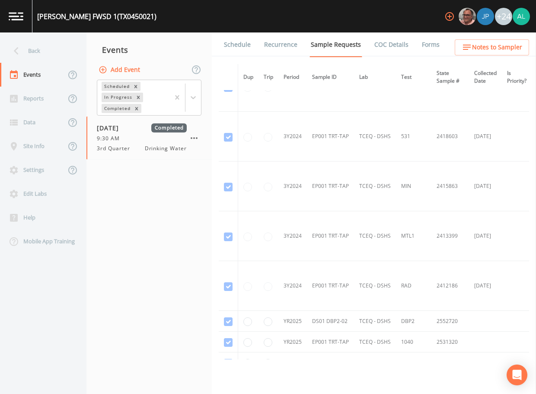
scroll to position [537, 0]
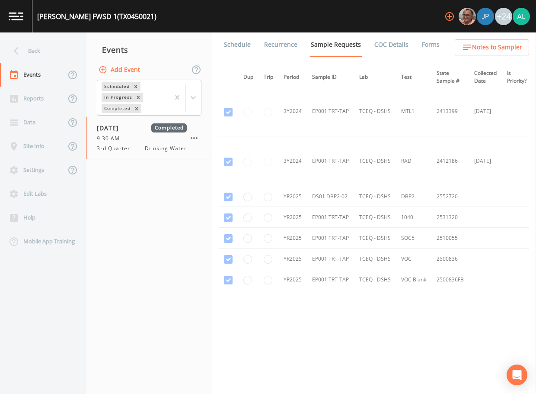
click at [276, 360] on div "Schedule Recurrence Sample Requests COC Details Forms Dup Trip Period Sample ID…" at bounding box center [374, 212] width 324 height 361
drag, startPoint x: 276, startPoint y: 359, endPoint x: 304, endPoint y: 354, distance: 27.7
click at [304, 354] on div "Schedule Recurrence Sample Requests COC Details Forms Dup Trip Period Sample ID…" at bounding box center [374, 212] width 324 height 361
drag, startPoint x: 281, startPoint y: 355, endPoint x: 306, endPoint y: 354, distance: 24.7
click at [306, 354] on div "Dup Trip Period Sample ID Lab Test State Sample # Collected Date Is Priority? S…" at bounding box center [374, 211] width 311 height 295
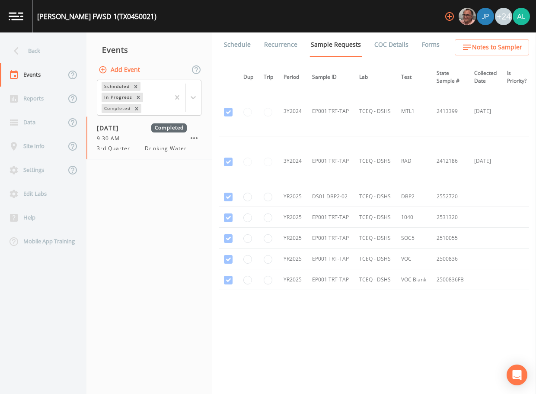
drag, startPoint x: 269, startPoint y: 359, endPoint x: 296, endPoint y: 357, distance: 26.9
click at [296, 357] on div "Schedule Recurrence Sample Requests COC Details Forms Dup Trip Period Sample ID…" at bounding box center [374, 212] width 324 height 361
click at [275, 355] on div "Dup Trip Period Sample ID Lab Test State Sample # Collected Date Is Priority? S…" at bounding box center [374, 211] width 311 height 295
click at [429, 48] on link "Forms" at bounding box center [431, 44] width 20 height 24
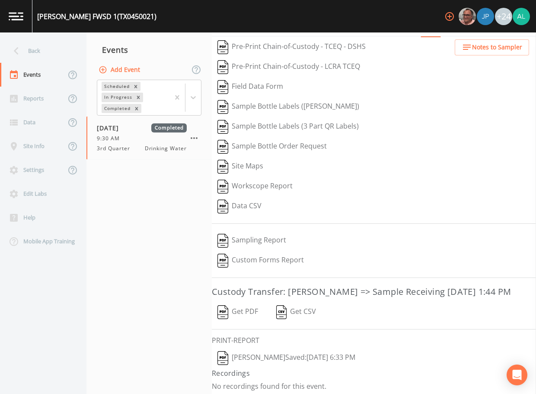
scroll to position [23, 0]
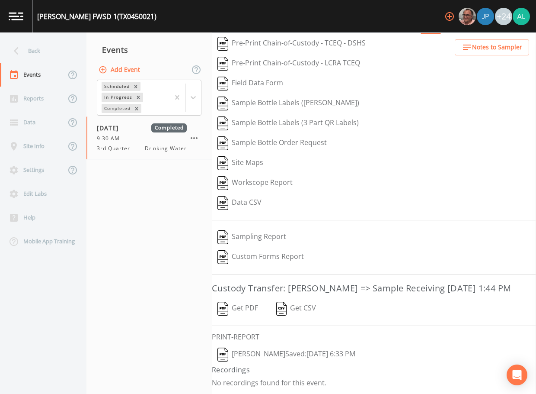
click at [269, 355] on button "[PERSON_NAME]  Saved: [DATE] 6:33 PM" at bounding box center [286, 354] width 149 height 20
click at [43, 50] on div "Back" at bounding box center [39, 51] width 78 height 24
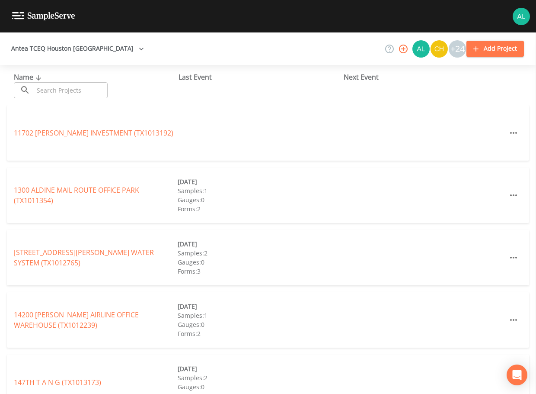
click at [61, 85] on input "text" at bounding box center [71, 90] width 74 height 16
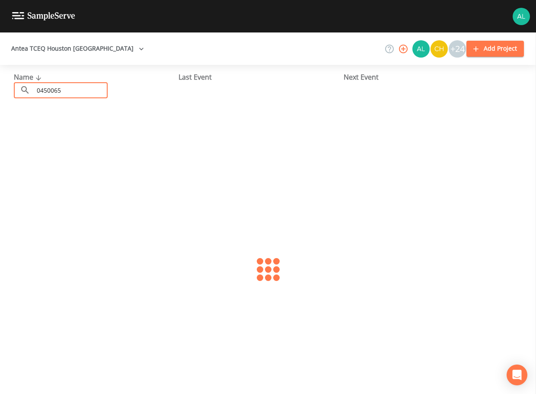
type input "0450065"
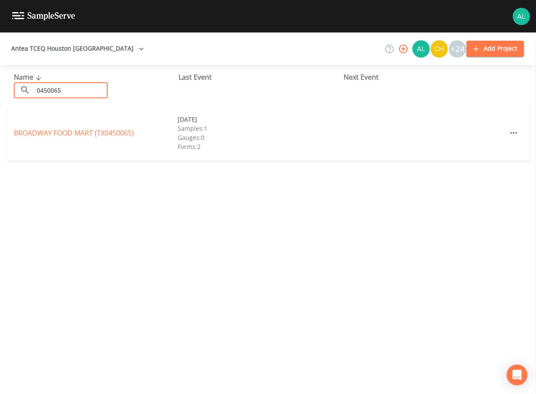
click at [69, 126] on div "BROADWAY FOOD MART (TX0450065) [DATE] Samples: 1 Gauges: 0 Forms: 2" at bounding box center [268, 132] width 522 height 55
click at [69, 127] on div "BROADWAY FOOD MART (TX0450065) [DATE] Samples: 1 Gauges: 0 Forms: 2" at bounding box center [268, 132] width 522 height 55
click at [69, 129] on link "BROADWAY FOOD MART (TX0450065)" at bounding box center [74, 133] width 120 height 10
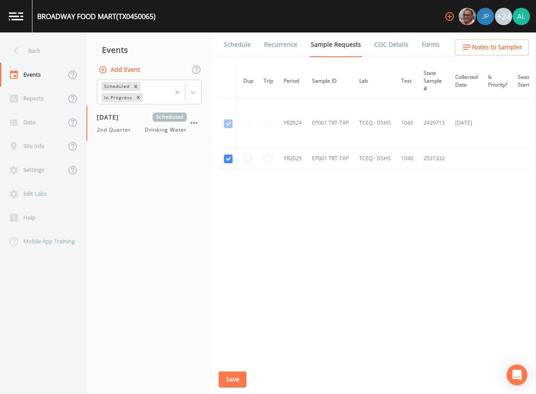
scroll to position [0, 103]
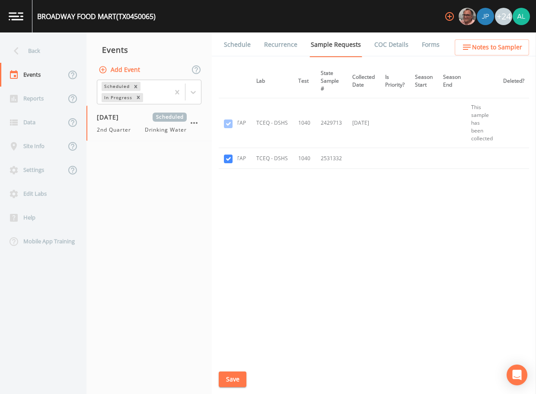
click at [428, 46] on link "Forms" at bounding box center [431, 44] width 20 height 24
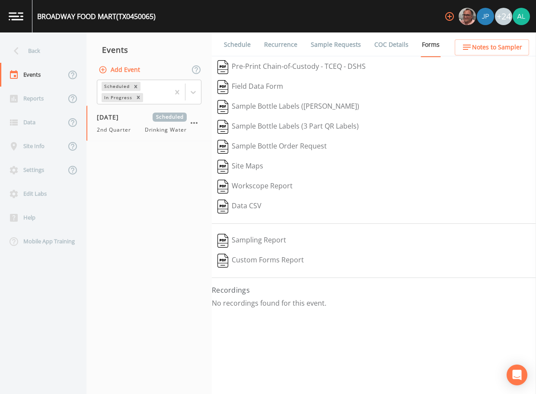
click at [243, 49] on link "Schedule" at bounding box center [237, 44] width 29 height 24
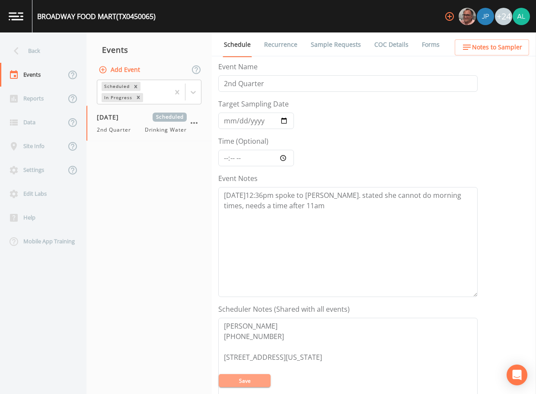
click at [252, 383] on button "Save" at bounding box center [245, 380] width 52 height 13
click at [39, 45] on div "Back" at bounding box center [39, 51] width 78 height 24
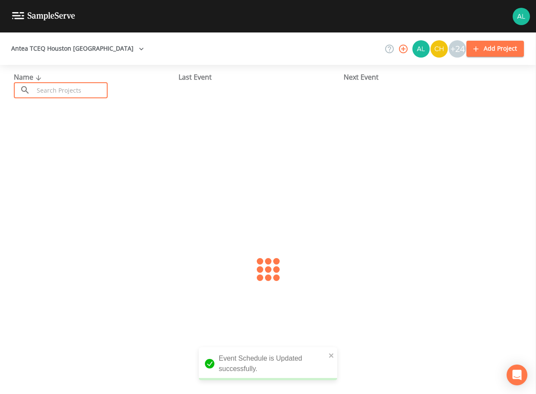
click at [54, 86] on input "text" at bounding box center [71, 90] width 74 height 16
type input "1010572"
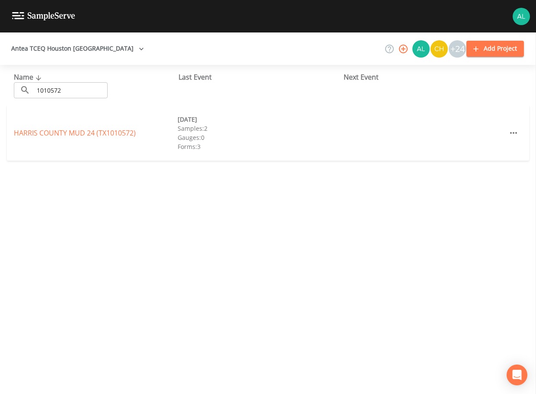
click at [125, 124] on div "[GEOGRAPHIC_DATA] 24 (TX1010572) [DATE] Samples: 2 Gauges: 0 Forms: 3" at bounding box center [268, 132] width 522 height 55
click at [119, 133] on link "[GEOGRAPHIC_DATA] 24 (TX1010572)" at bounding box center [75, 133] width 122 height 10
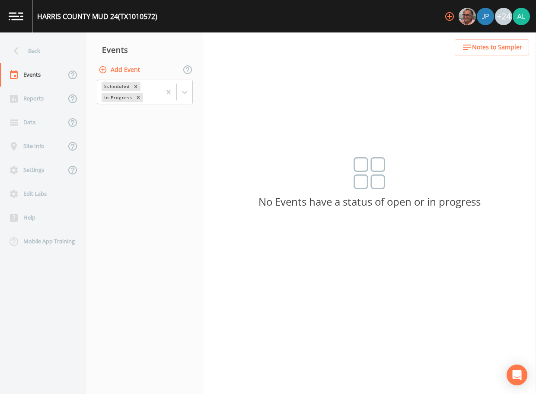
click at [127, 71] on button "Add Event" at bounding box center [120, 70] width 47 height 16
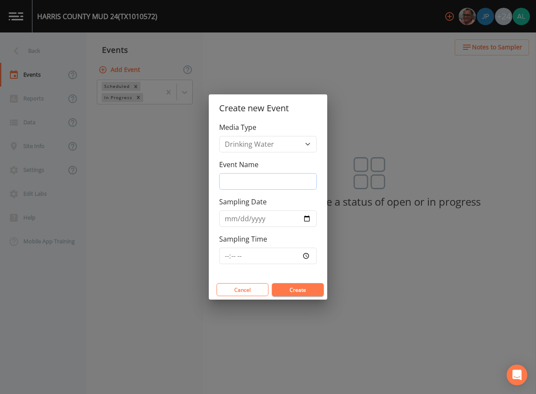
click at [249, 180] on input "Event Name" at bounding box center [268, 181] width 98 height 16
type input "3rd Quarter"
click at [242, 218] on input "[DATE]" at bounding box center [268, 218] width 98 height 16
type input "[DATE]"
click at [229, 253] on input "Sampling Time" at bounding box center [268, 255] width 98 height 16
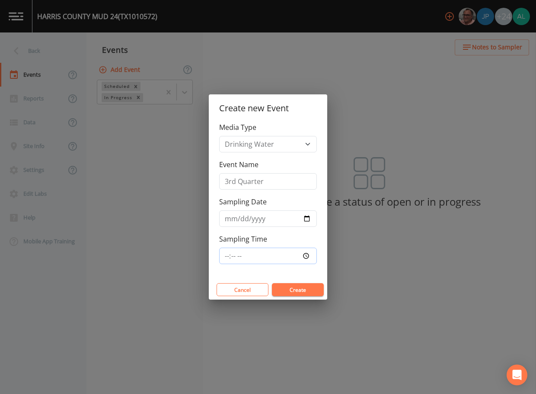
type input "08:30"
click at [272, 283] on button "Create" at bounding box center [298, 289] width 52 height 13
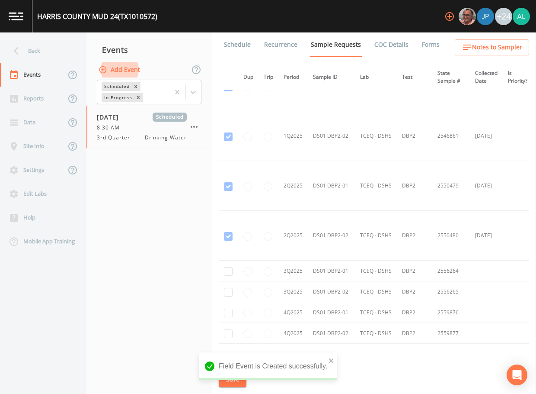
scroll to position [1378, 0]
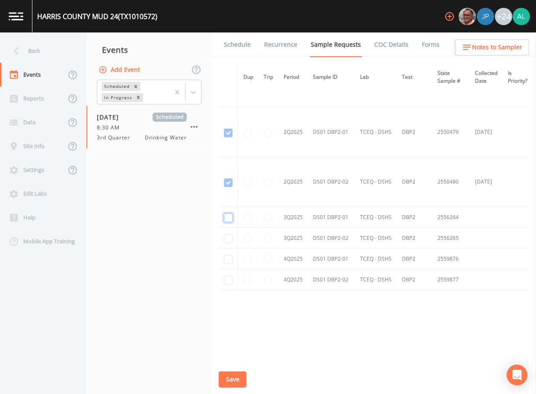
checkbox input "true"
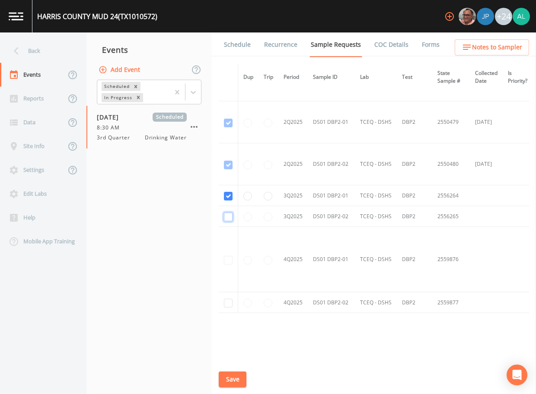
checkbox input "true"
click at [227, 378] on button "Save" at bounding box center [233, 379] width 28 height 16
click at [229, 378] on button "Save" at bounding box center [233, 379] width 28 height 16
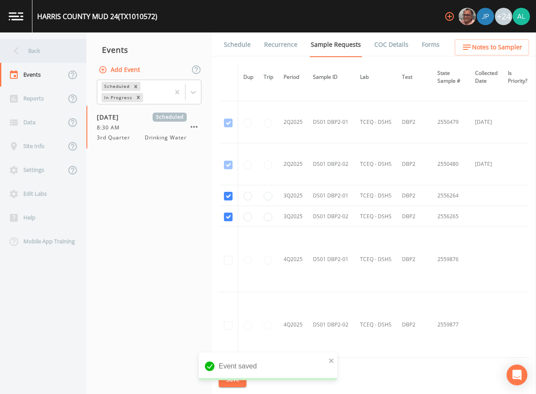
click at [35, 51] on div "Back" at bounding box center [39, 51] width 78 height 24
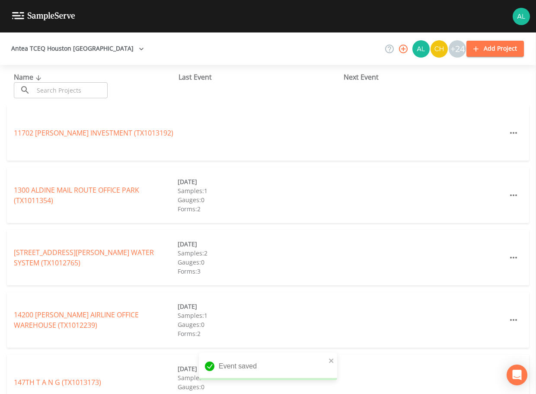
click at [56, 93] on input "text" at bounding box center [71, 90] width 74 height 16
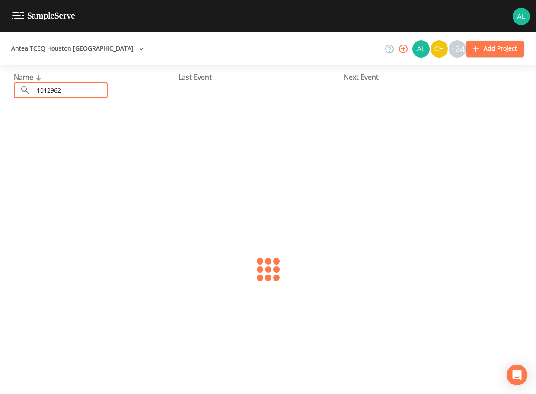
type input "1012962"
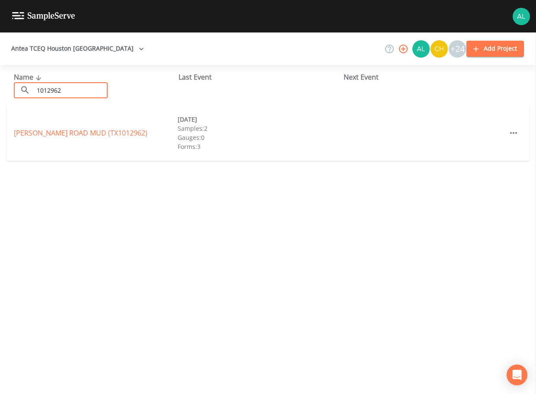
click at [77, 122] on div "[PERSON_NAME][GEOGRAPHIC_DATA] (TX1012962) [DATE] Samples: 2 Gauges: 0 Forms: 3" at bounding box center [268, 132] width 522 height 55
click at [74, 133] on link "[PERSON_NAME][GEOGRAPHIC_DATA] (TX1012962)" at bounding box center [81, 133] width 134 height 10
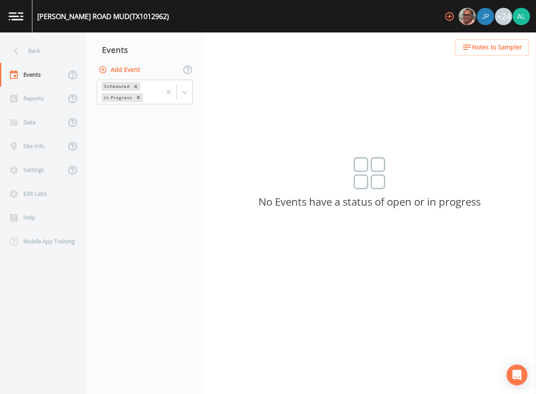
click at [121, 67] on button "Add Event" at bounding box center [120, 70] width 47 height 16
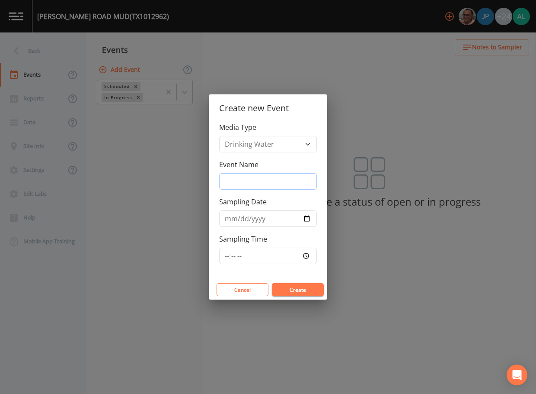
click at [256, 186] on input "Event Name" at bounding box center [268, 181] width 98 height 16
type input "3rd Quarter"
type input "[DATE]"
click at [227, 257] on input "Sampling Time" at bounding box center [268, 255] width 98 height 16
type input "08:30"
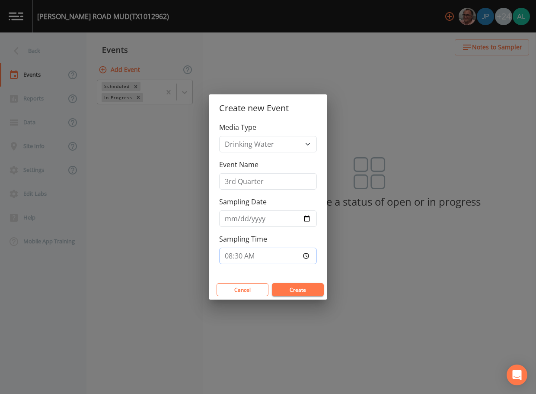
click at [272, 283] on button "Create" at bounding box center [298, 289] width 52 height 13
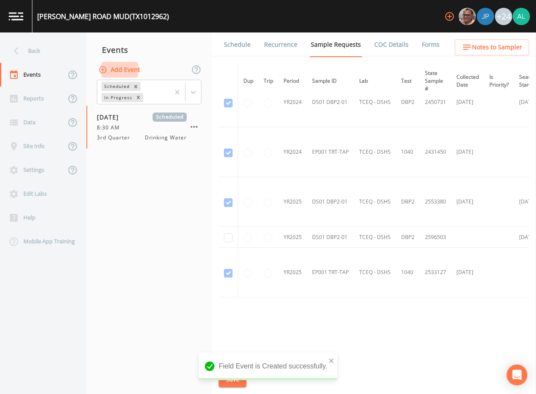
scroll to position [30, 0]
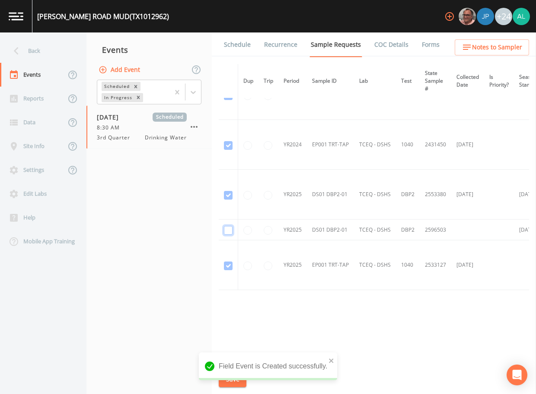
click at [227, 100] on input "checkbox" at bounding box center [228, 95] width 9 height 9
checkbox input "true"
click at [331, 363] on icon "close" at bounding box center [332, 360] width 6 height 7
click at [224, 387] on div "Field Event is Created successfully." at bounding box center [268, 387] width 138 height 0
click at [228, 382] on button "Save" at bounding box center [233, 379] width 28 height 16
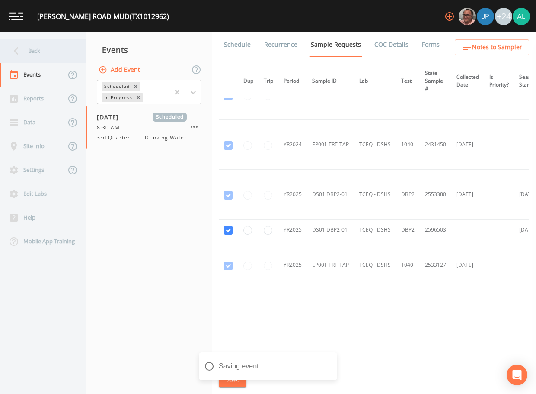
click at [50, 55] on div "Back" at bounding box center [39, 51] width 78 height 24
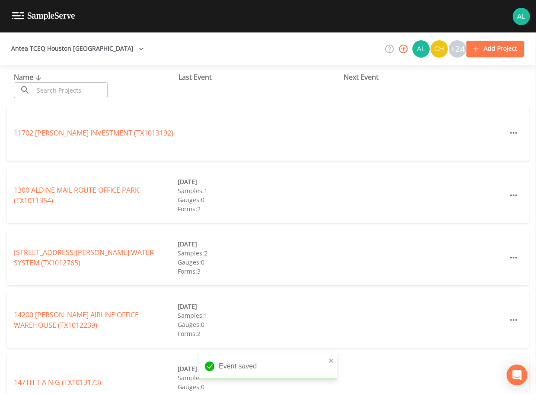
click at [49, 85] on input "text" at bounding box center [71, 90] width 74 height 16
